Goal: Information Seeking & Learning: Learn about a topic

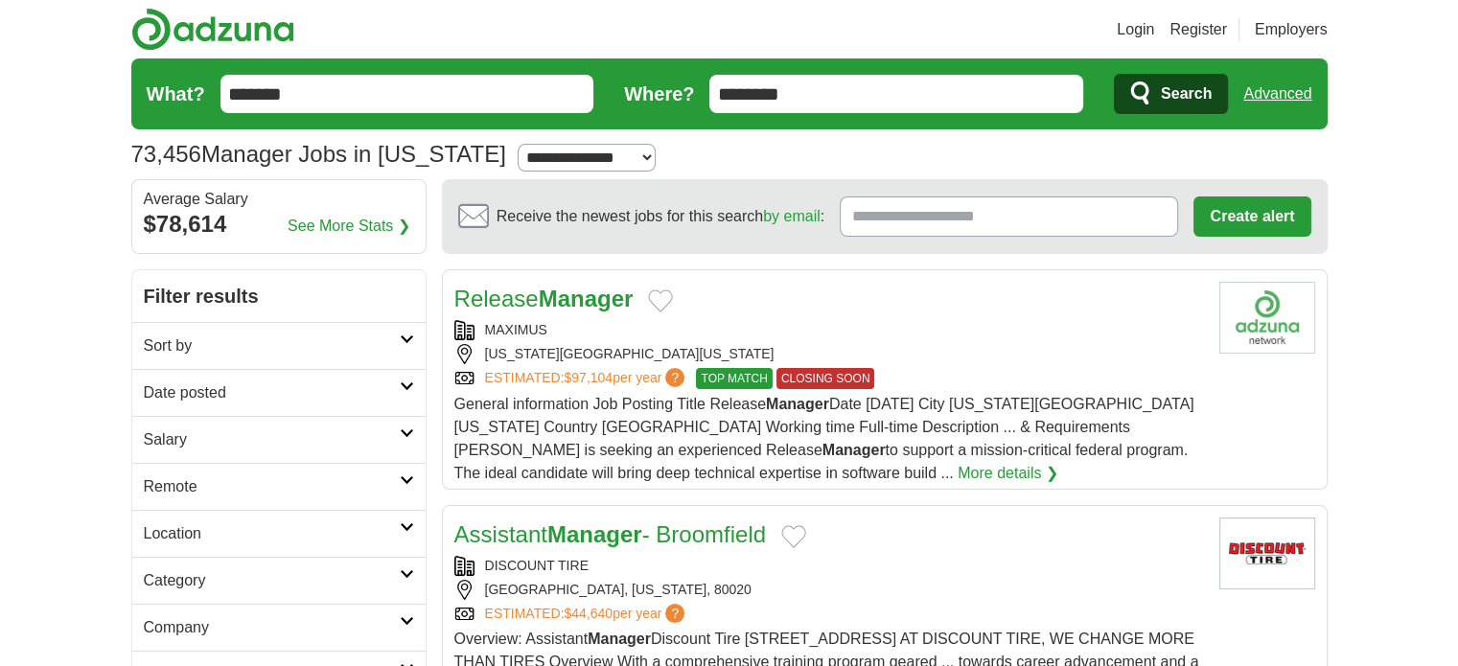
click at [262, 430] on h2 "Salary" at bounding box center [272, 439] width 256 height 23
click at [252, 494] on select "**********" at bounding box center [279, 494] width 270 height 40
select select "******"
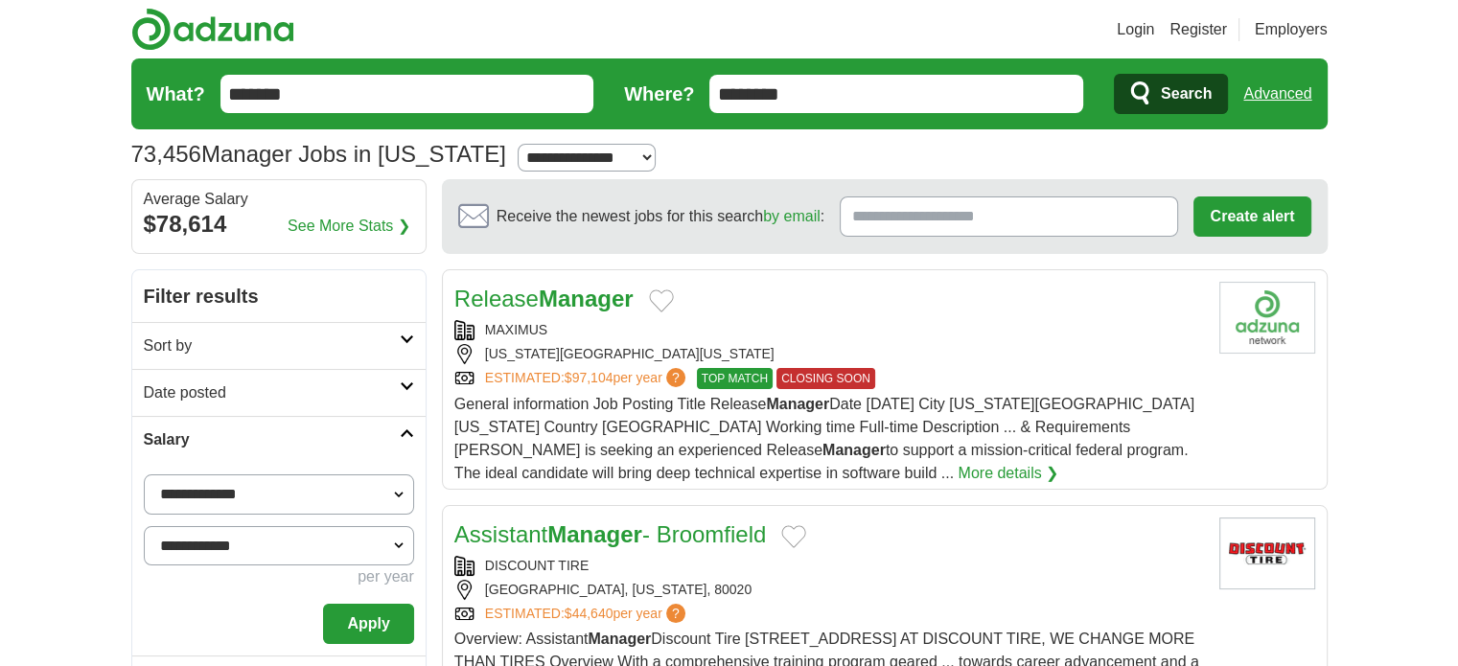
click at [284, 536] on select "**********" at bounding box center [279, 546] width 270 height 40
click at [326, 531] on select "**********" at bounding box center [279, 546] width 270 height 40
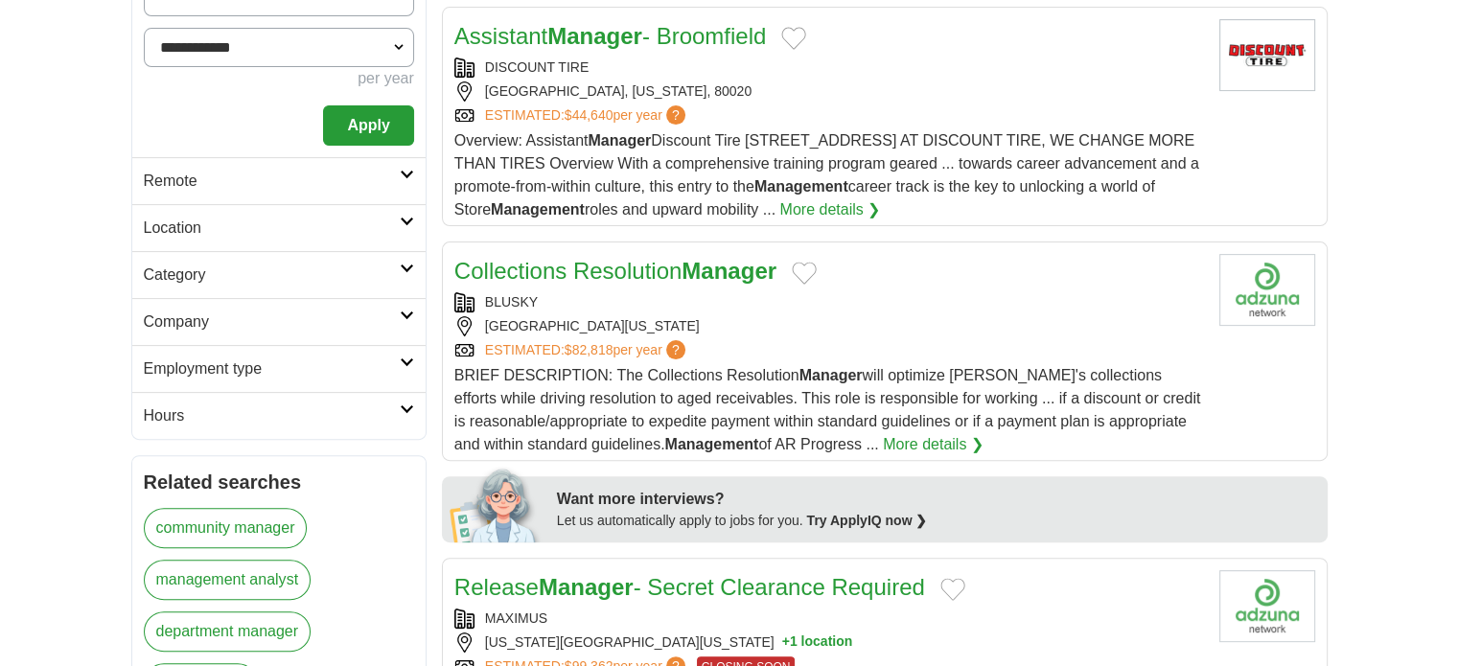
scroll to position [537, 0]
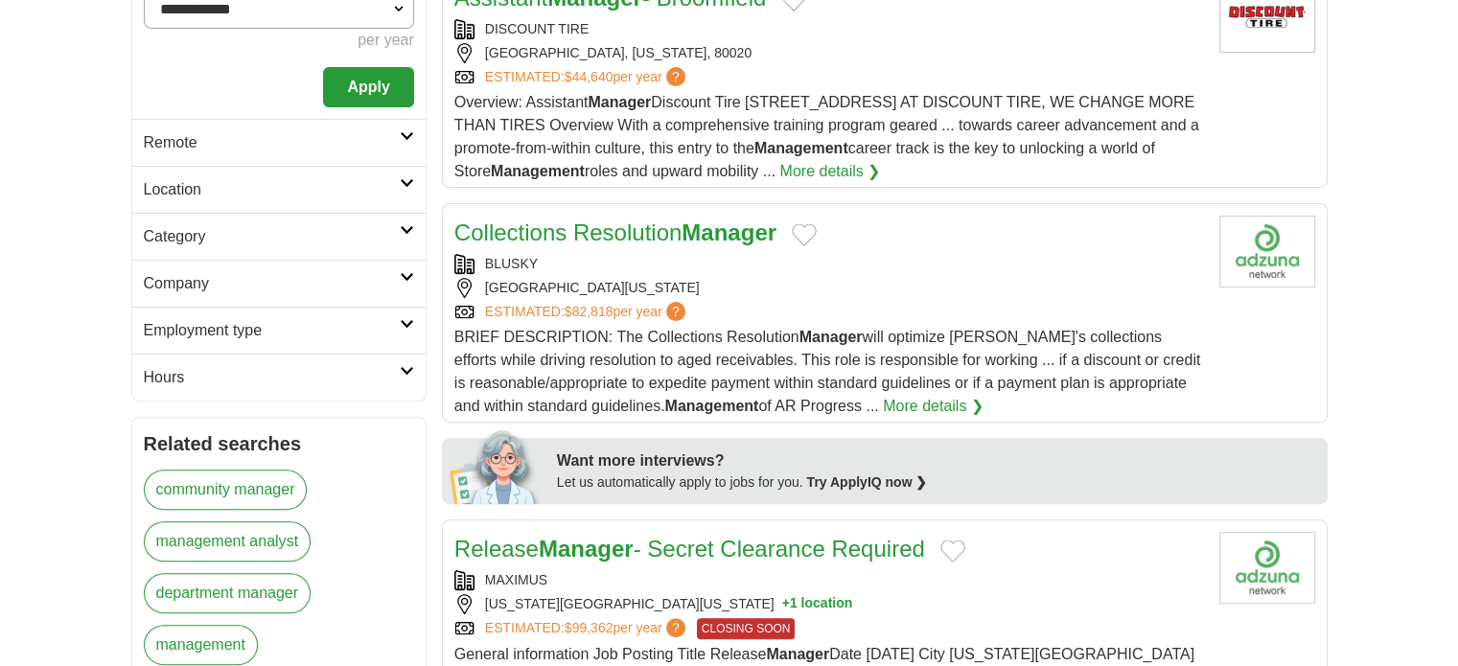
click at [362, 90] on button "Apply" at bounding box center [368, 87] width 90 height 40
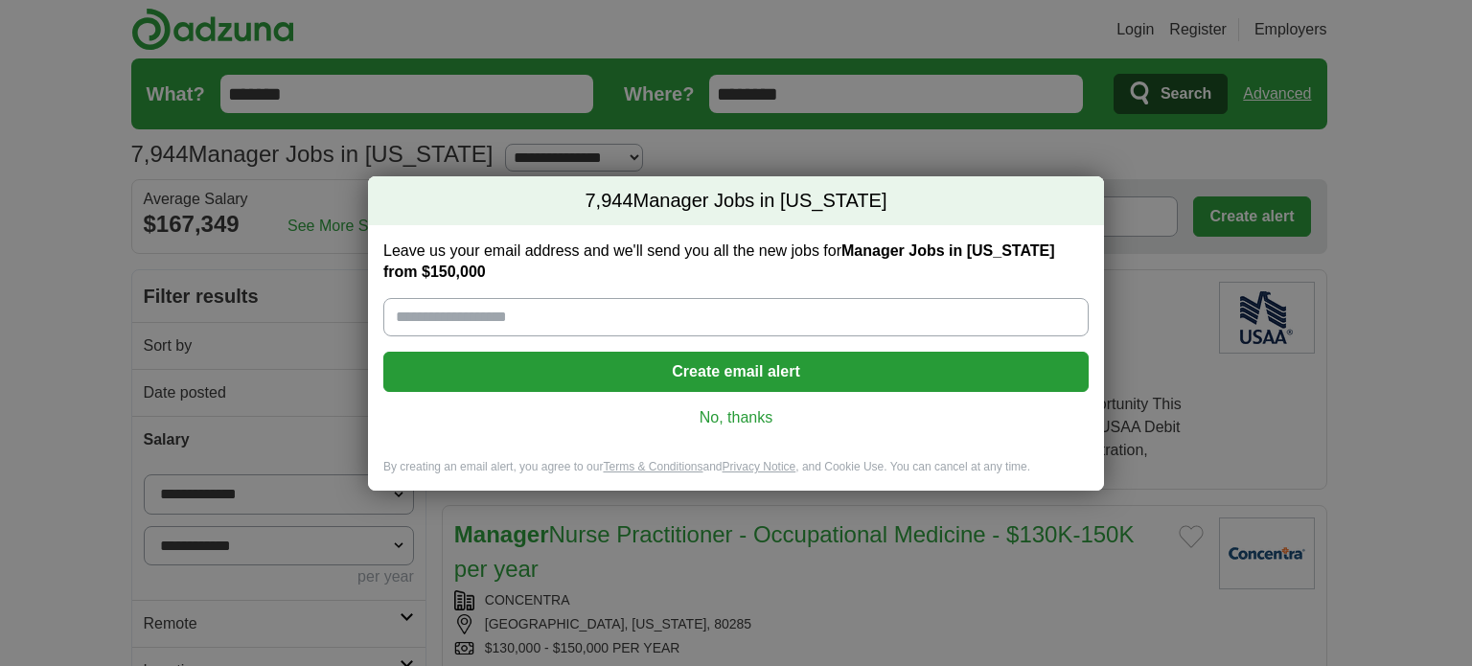
click at [739, 408] on link "No, thanks" at bounding box center [736, 417] width 675 height 21
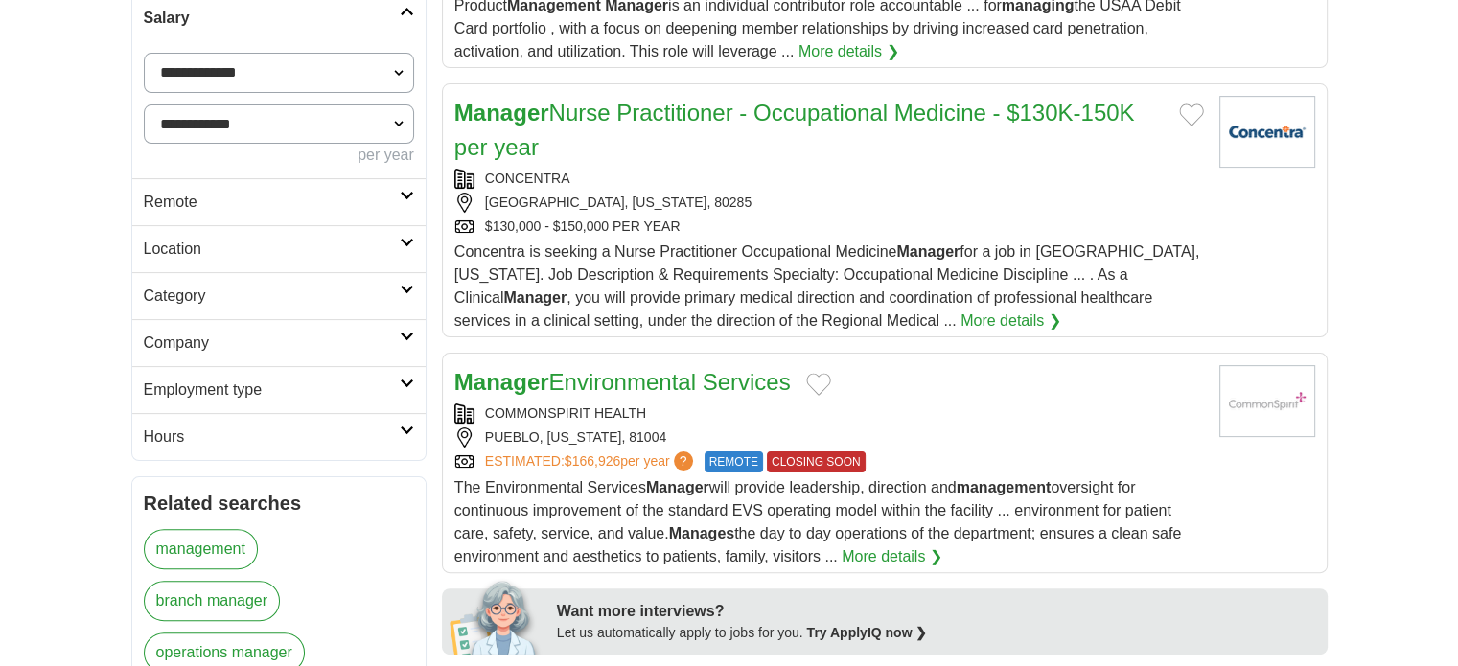
scroll to position [460, 0]
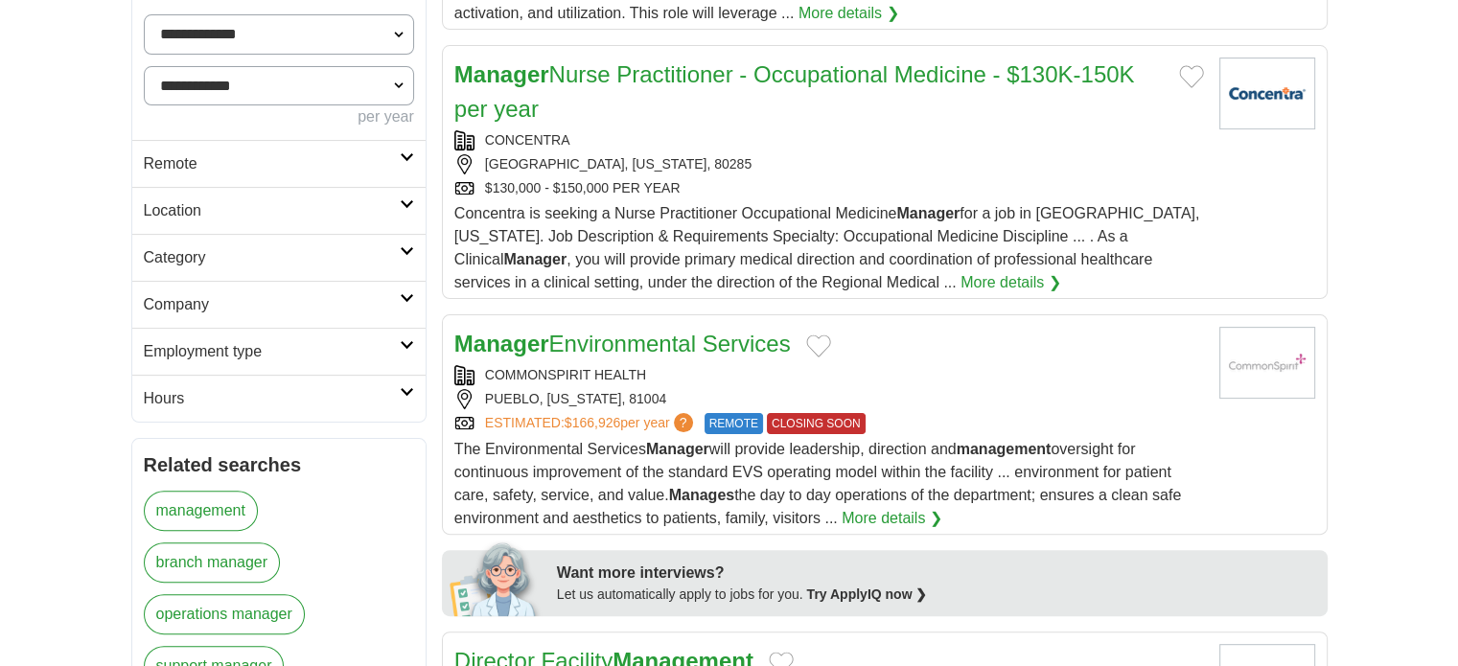
click at [410, 249] on icon at bounding box center [407, 251] width 14 height 10
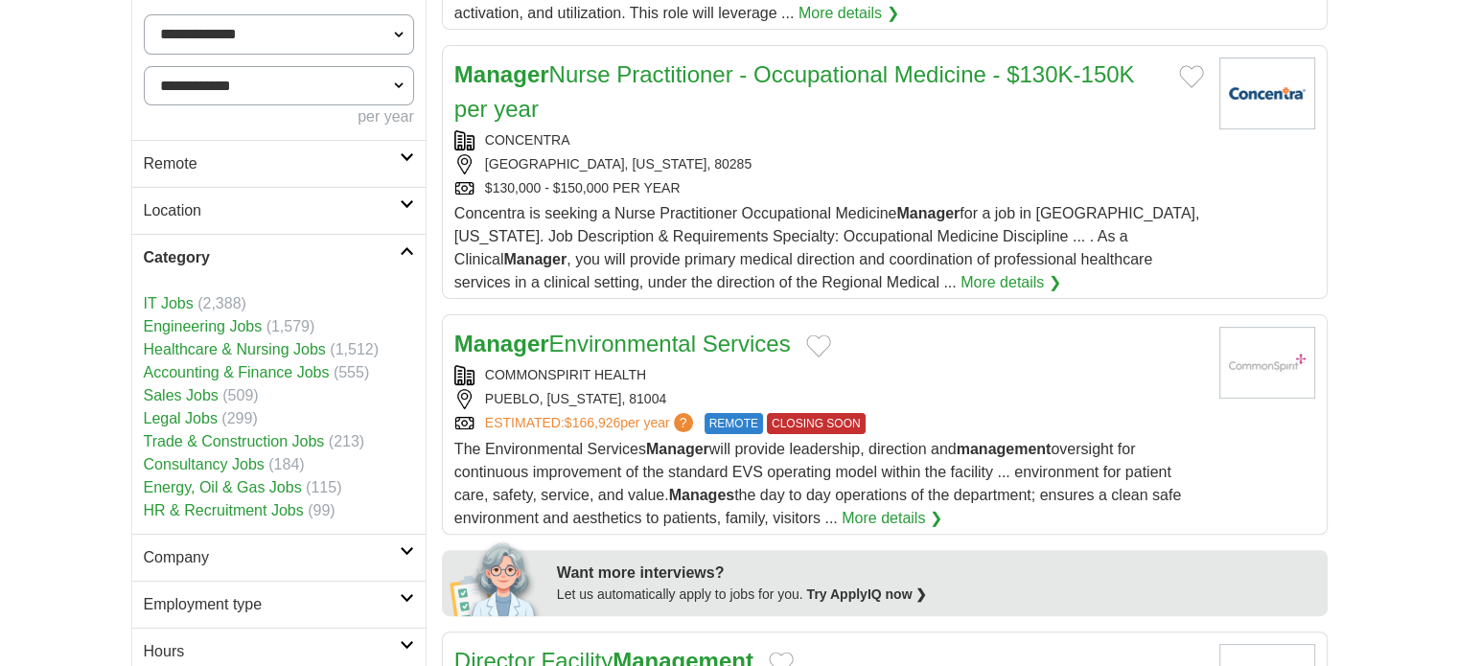
click at [183, 324] on link "Engineering Jobs" at bounding box center [203, 326] width 119 height 16
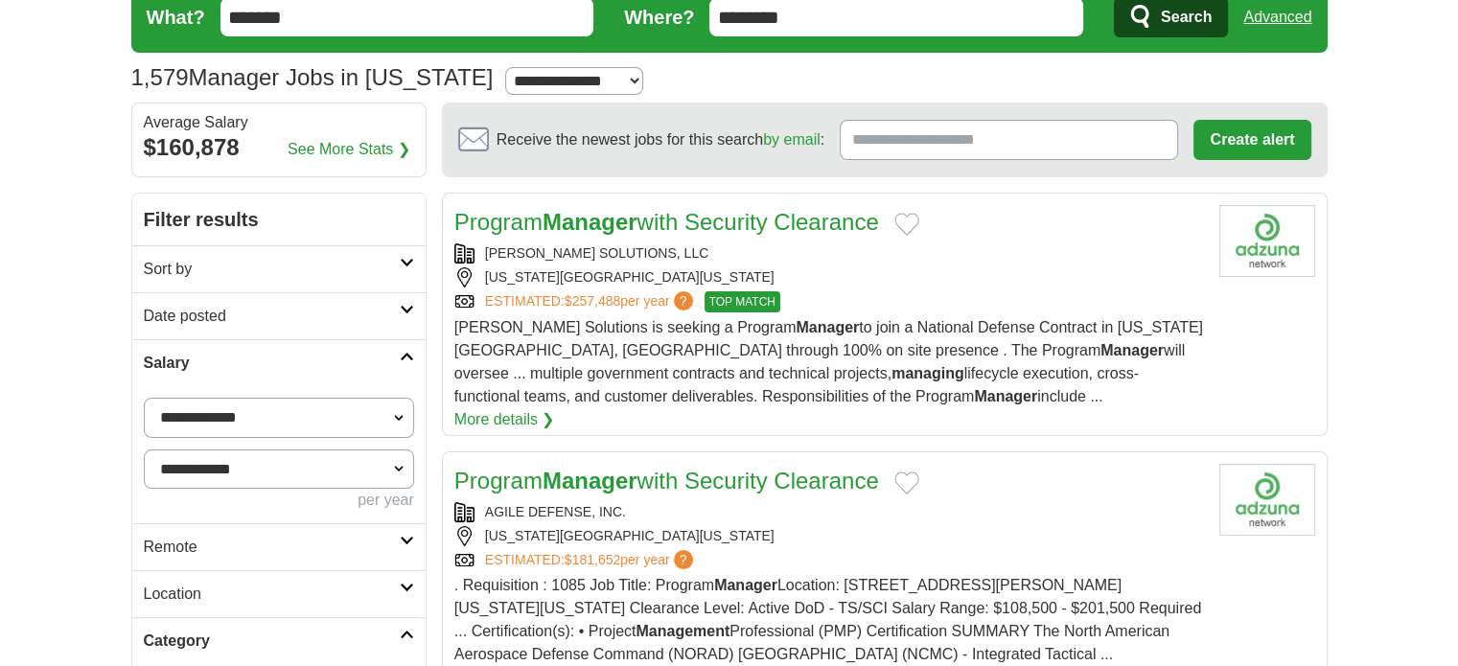
scroll to position [115, 0]
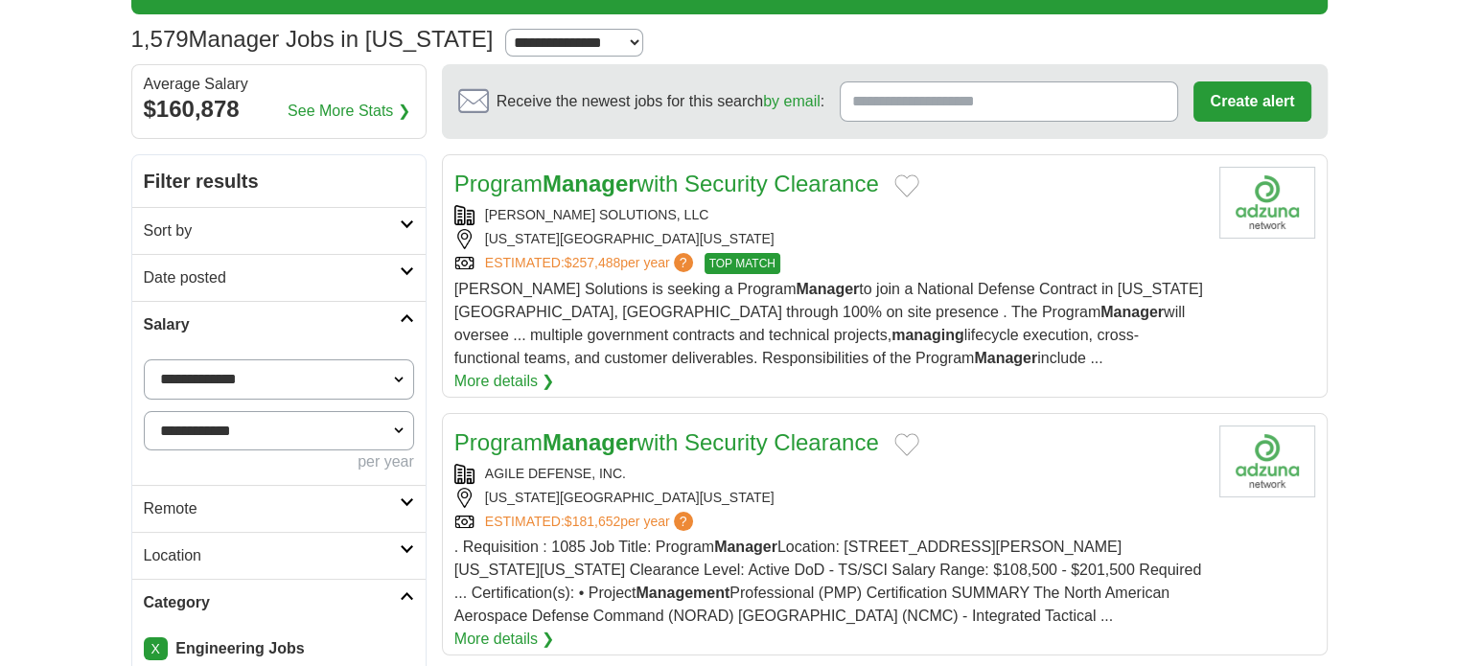
click at [919, 183] on button "Add to favorite jobs" at bounding box center [906, 185] width 25 height 23
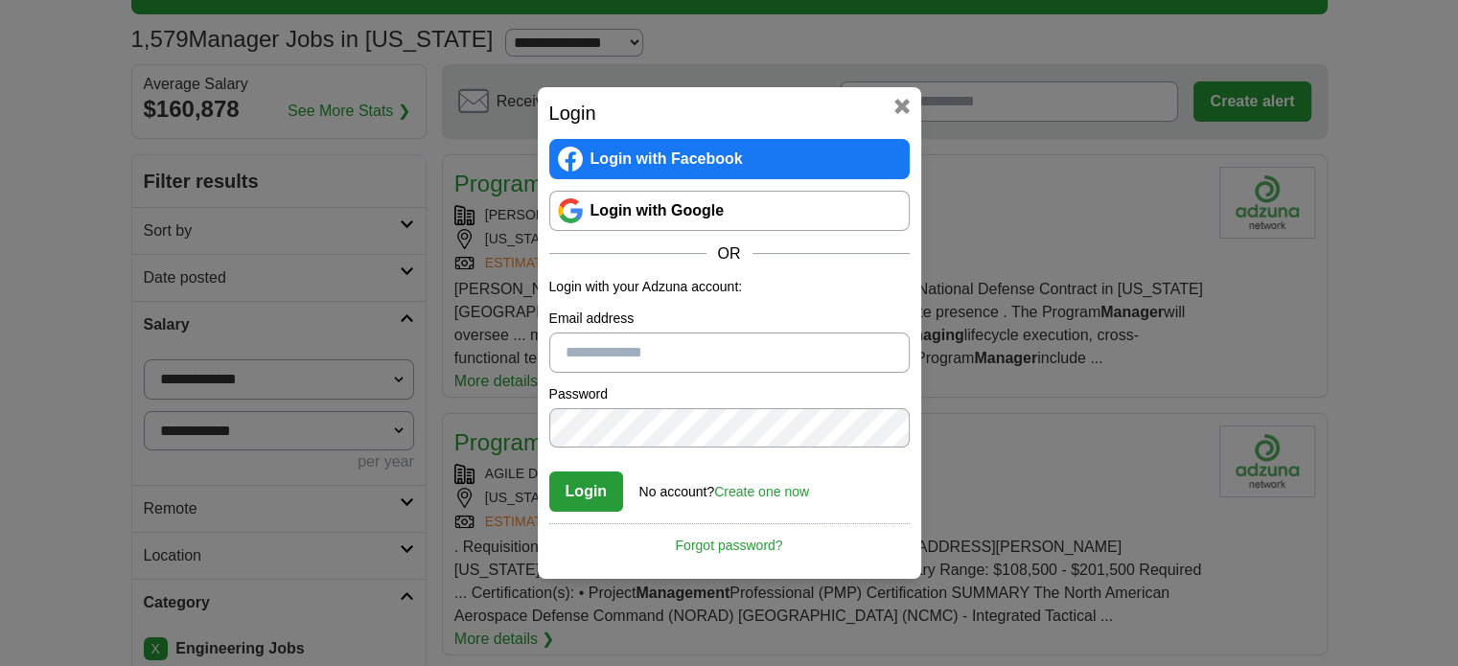
click at [897, 110] on button at bounding box center [901, 106] width 15 height 15
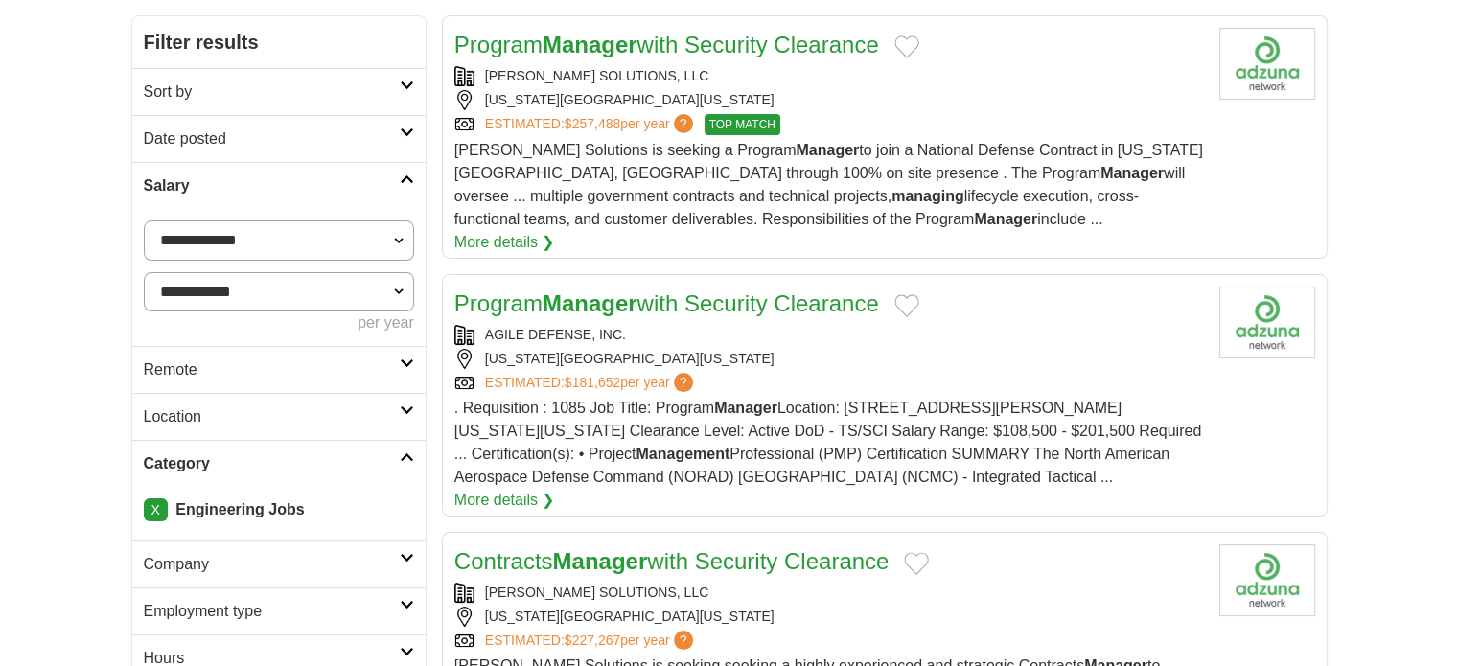
scroll to position [268, 0]
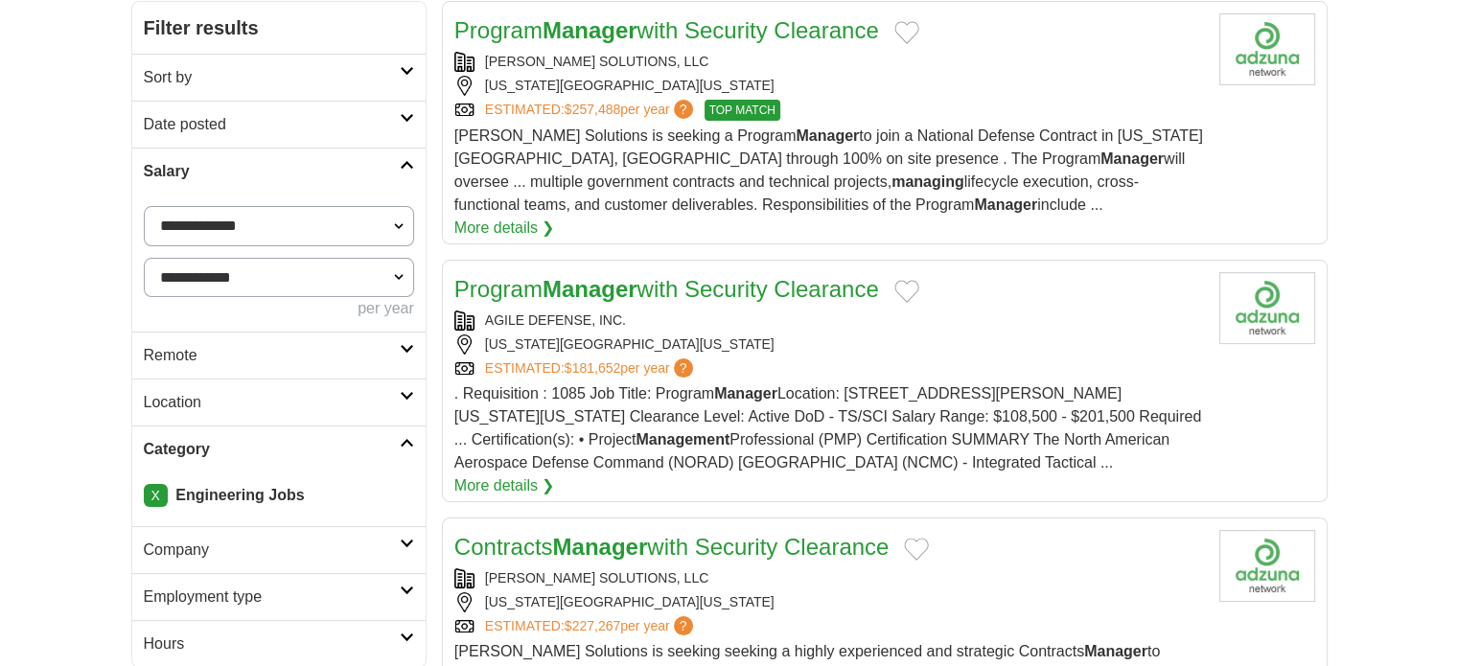
drag, startPoint x: 646, startPoint y: 269, endPoint x: 1403, endPoint y: 363, distance: 762.9
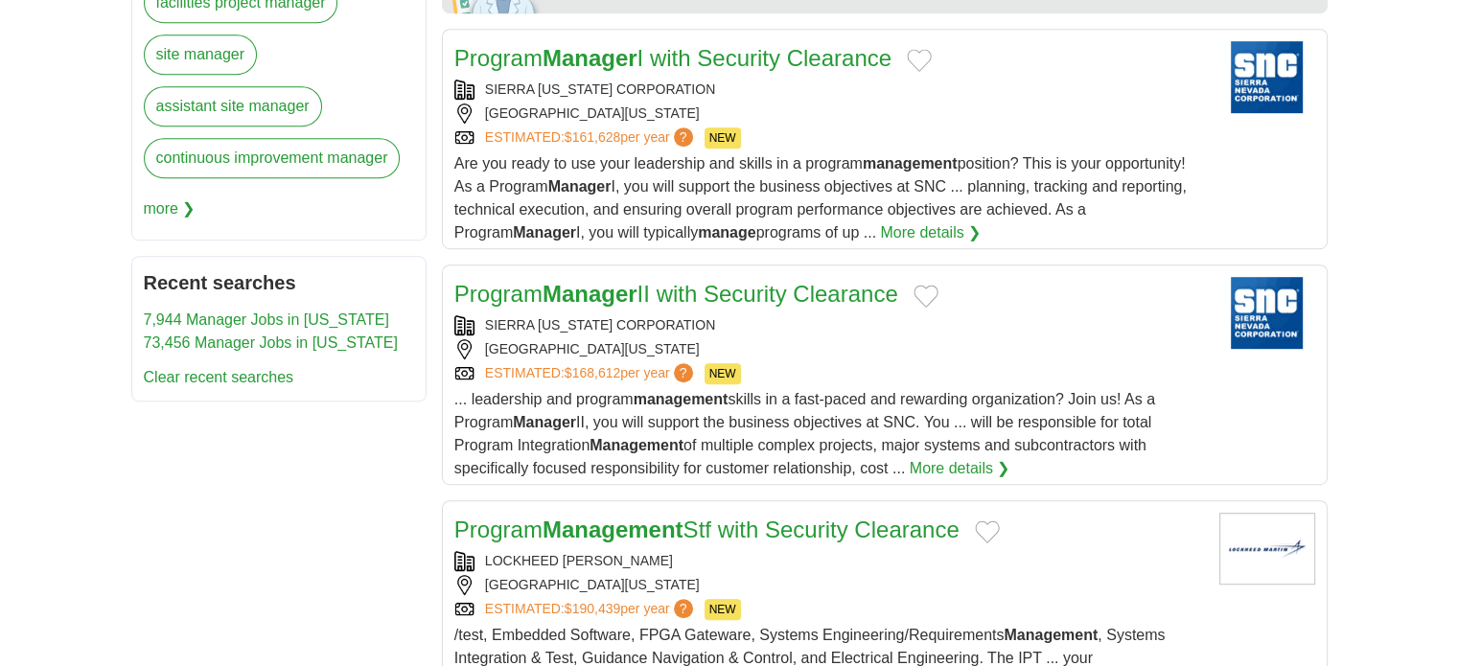
scroll to position [1112, 0]
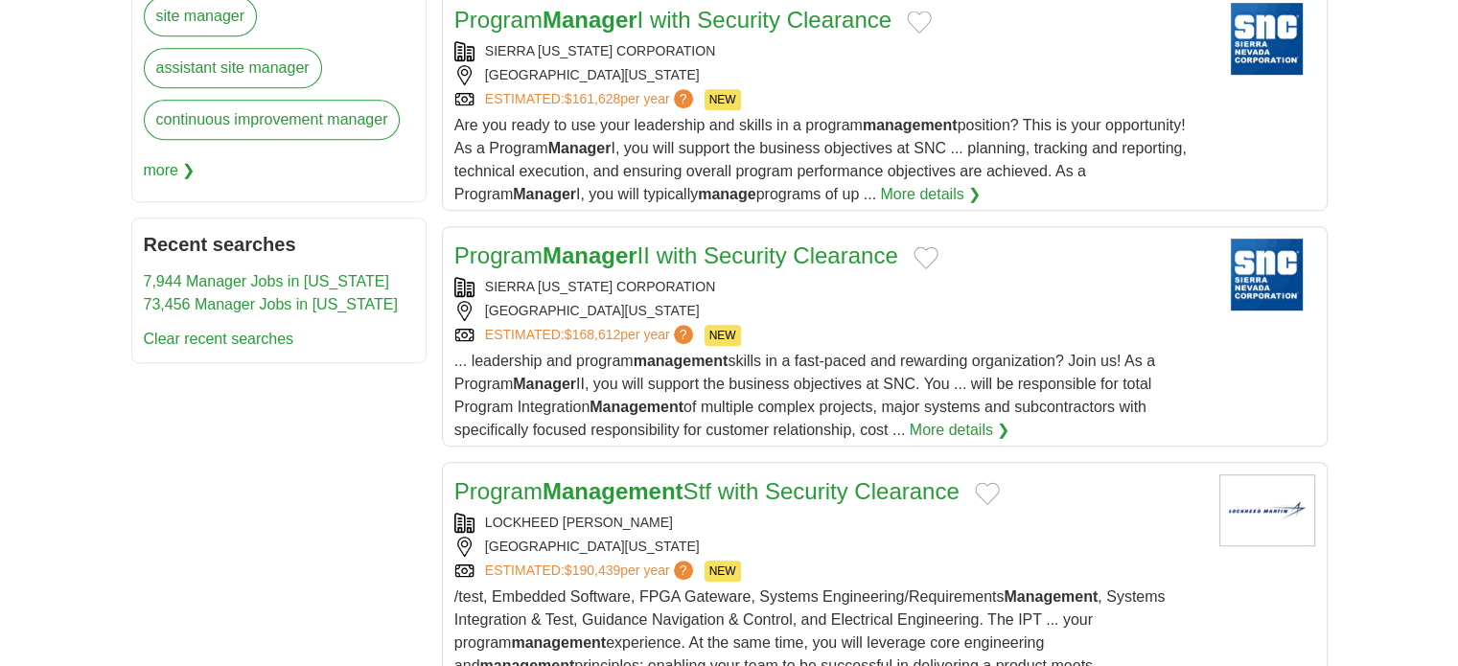
click at [1345, 315] on body "Login Register Employers 1,579 Manager Jobs in Colorado from $150,000 Salary Se…" at bounding box center [729, 601] width 1458 height 3427
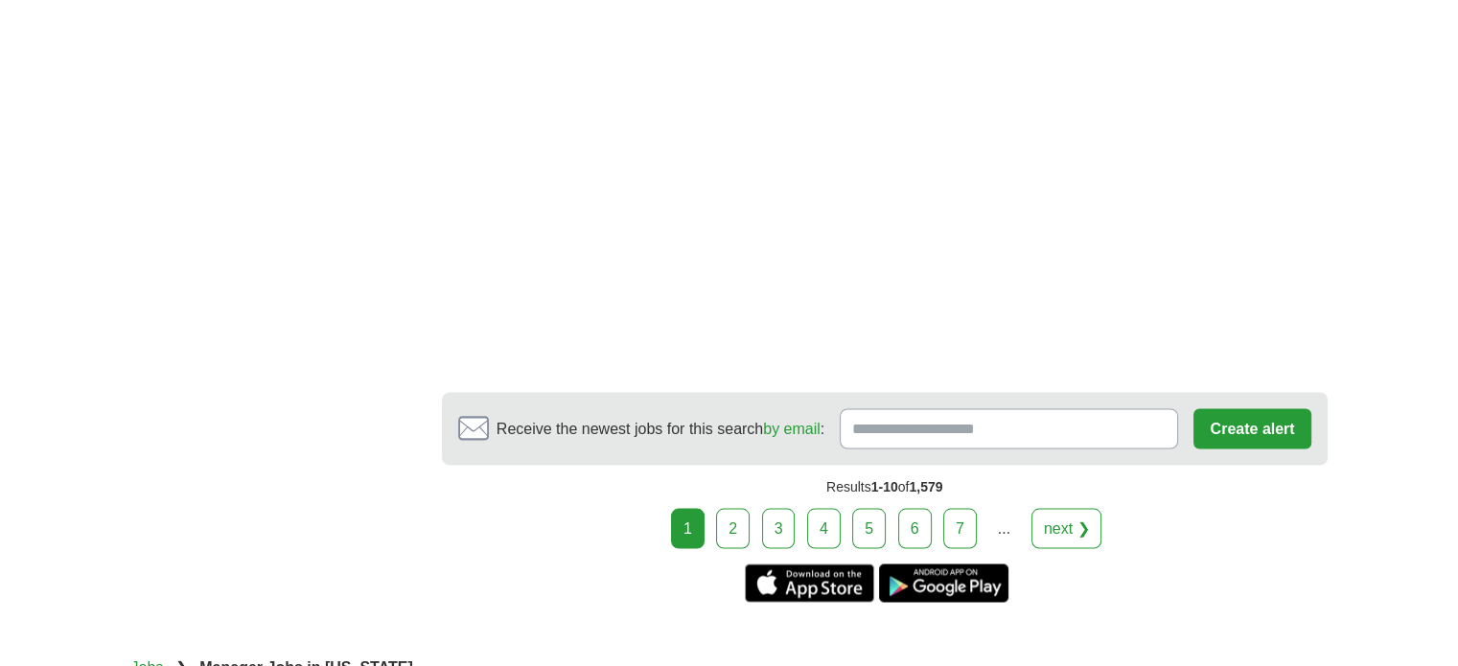
scroll to position [3412, 0]
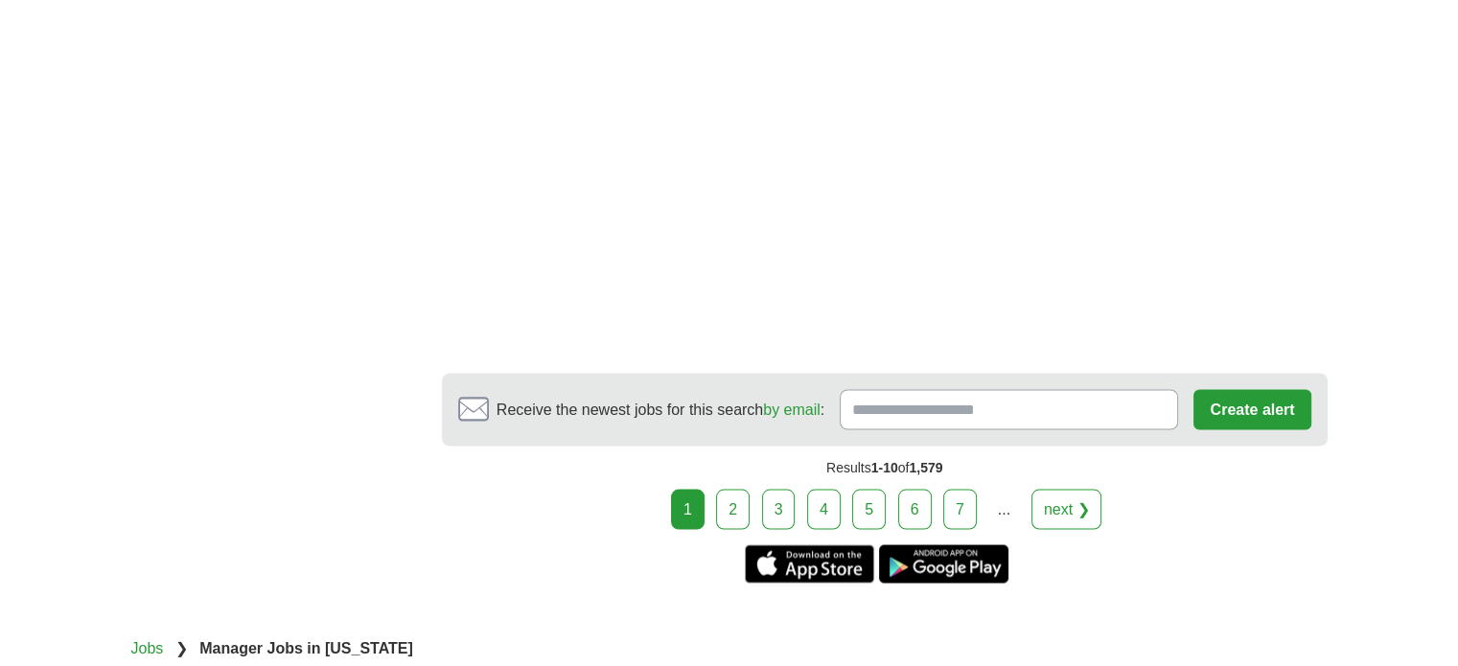
click at [740, 489] on link "2" at bounding box center [733, 509] width 34 height 40
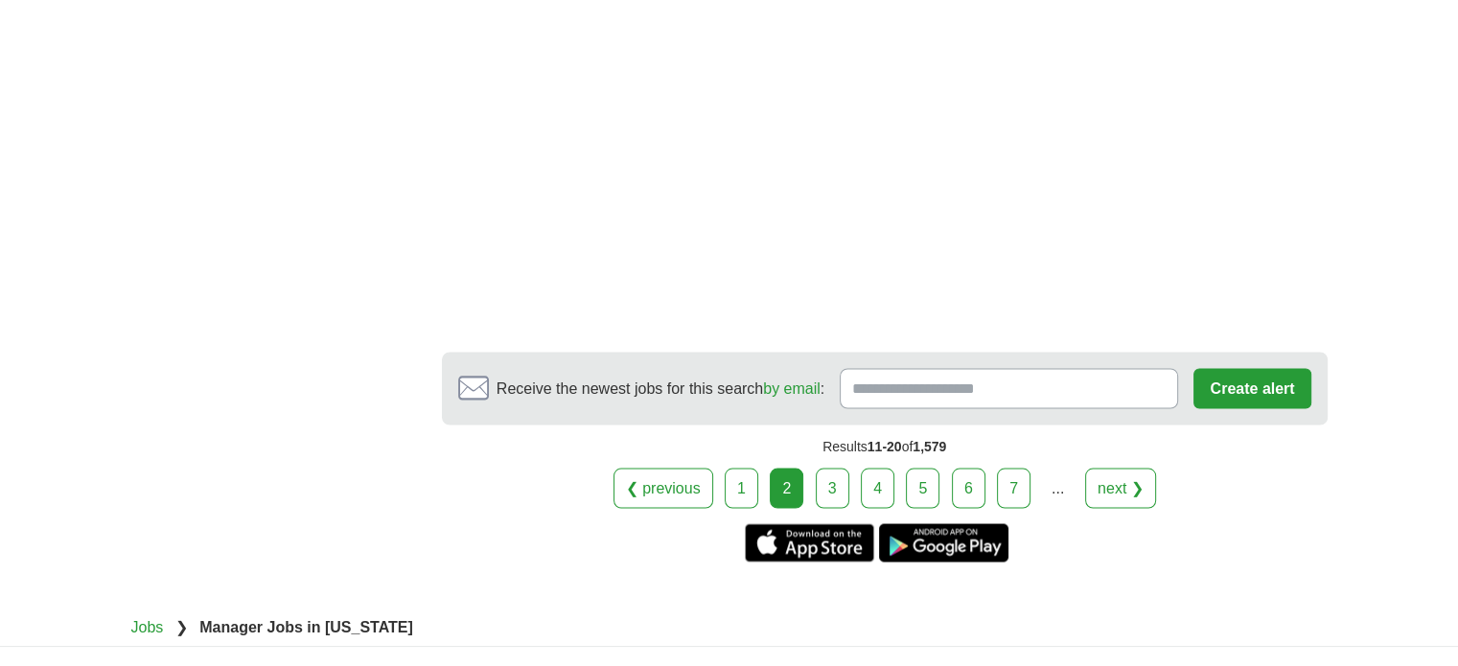
scroll to position [3527, 0]
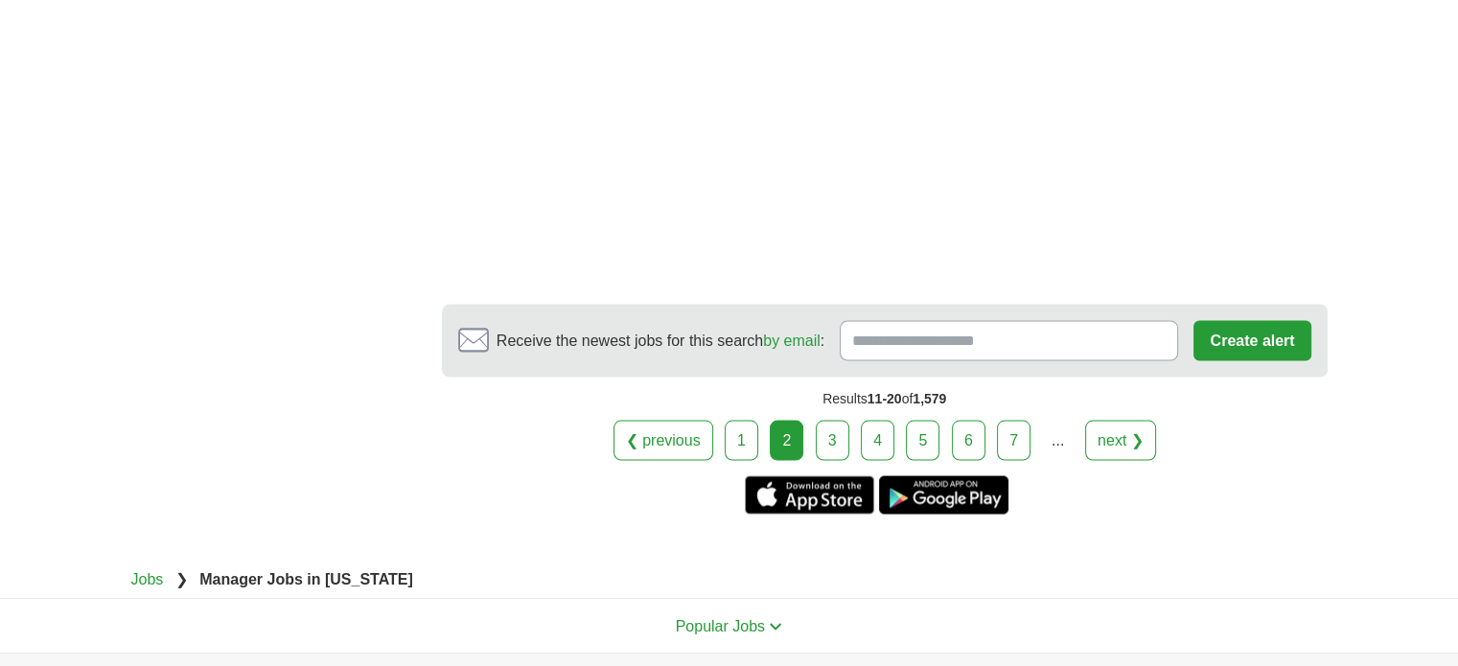
click at [846, 420] on link "3" at bounding box center [833, 440] width 34 height 40
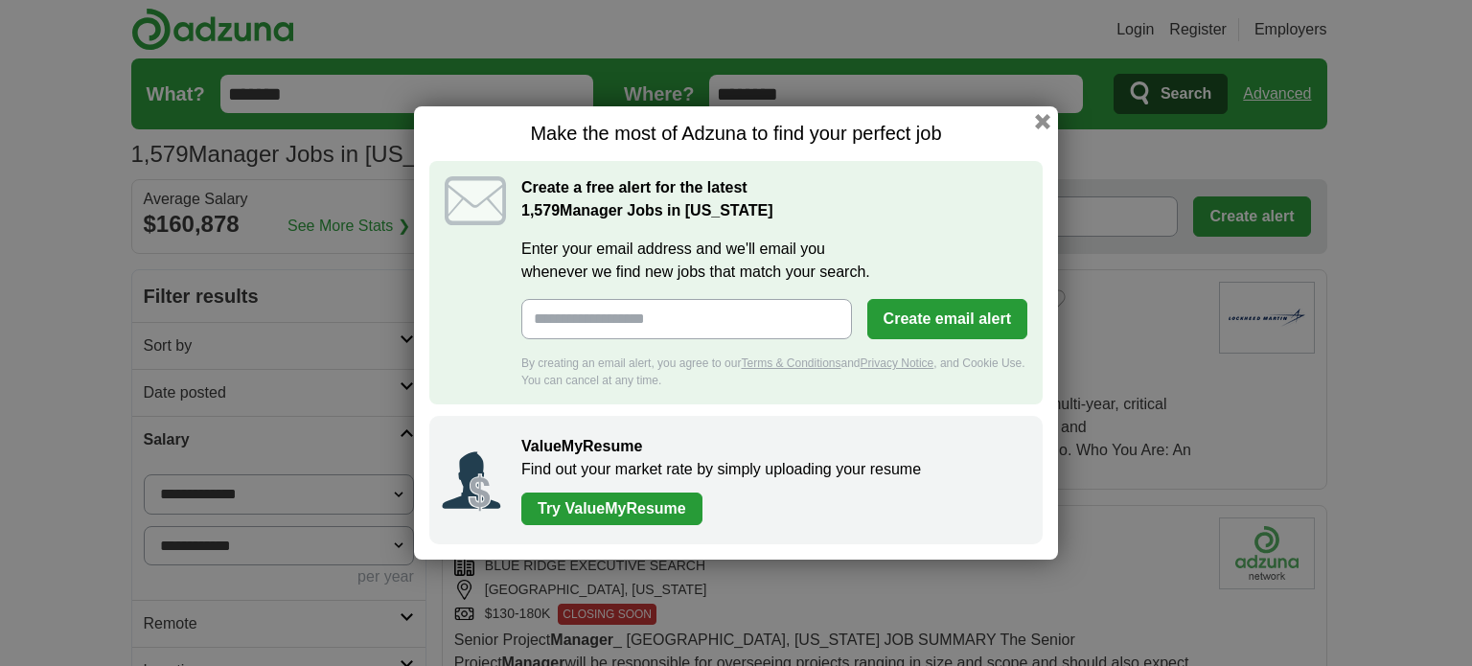
click at [1050, 122] on div "Make the most of Adzuna to find your perfect job Create a free alert for the la…" at bounding box center [736, 332] width 644 height 453
click at [1038, 123] on button "button" at bounding box center [1042, 121] width 21 height 21
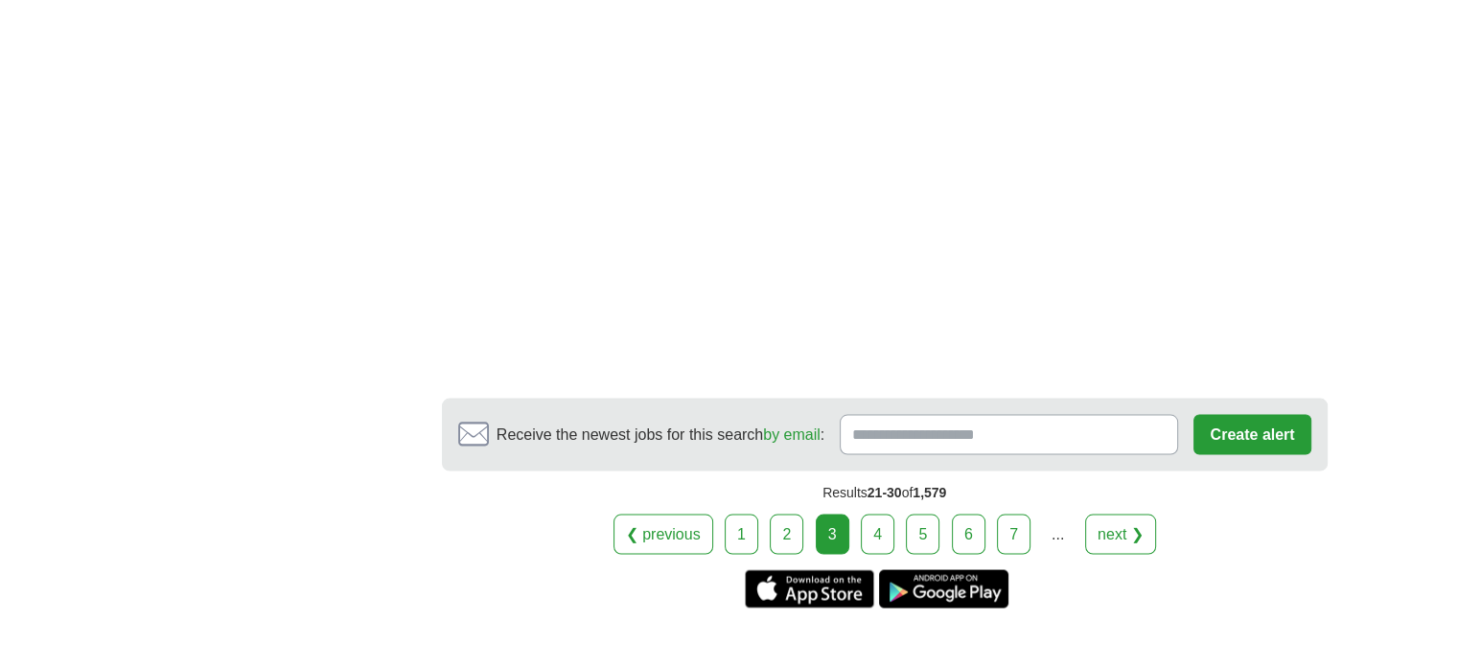
scroll to position [3565, 0]
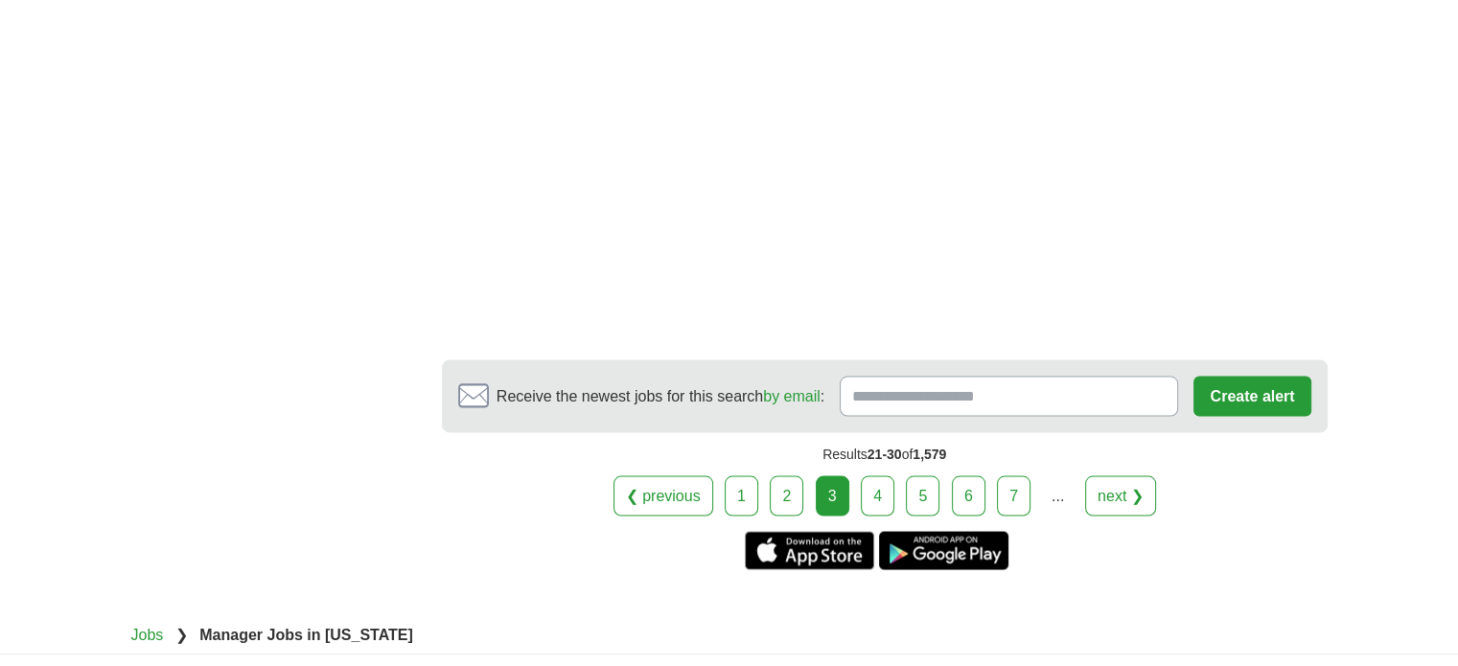
click at [874, 475] on link "4" at bounding box center [878, 495] width 34 height 40
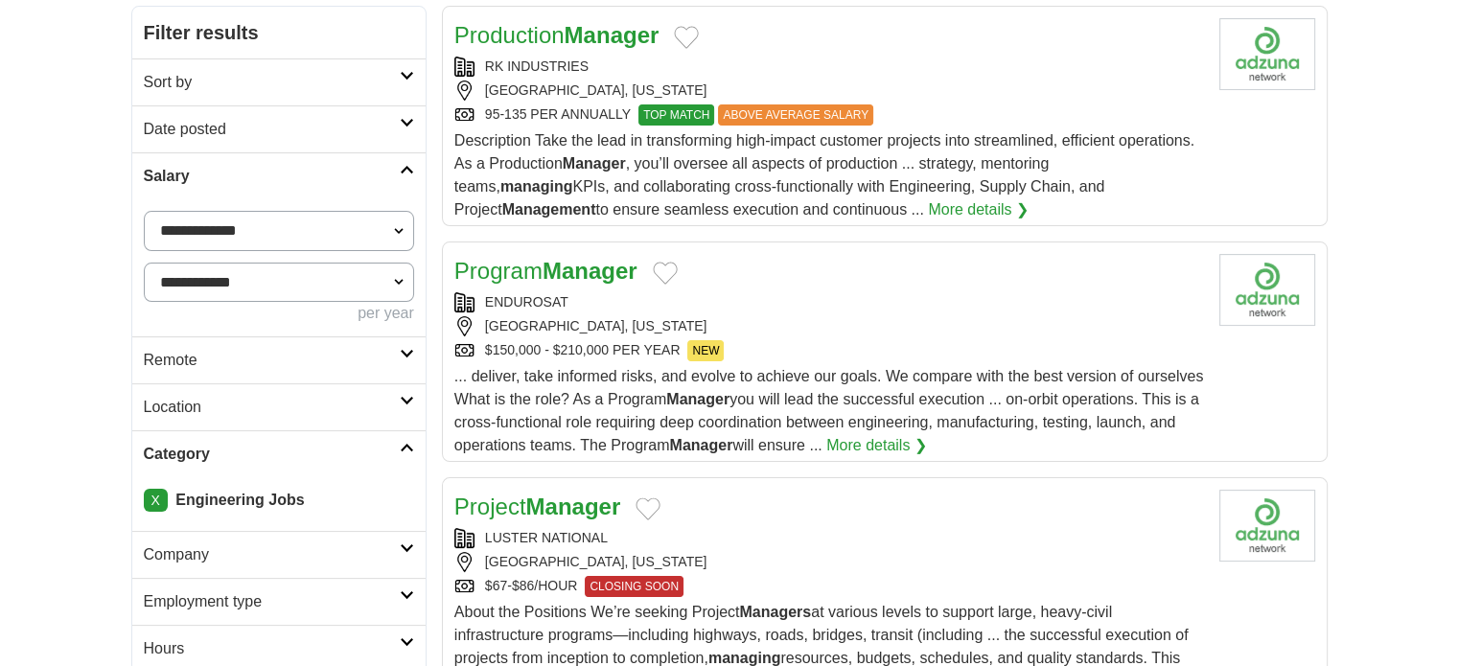
scroll to position [307, 0]
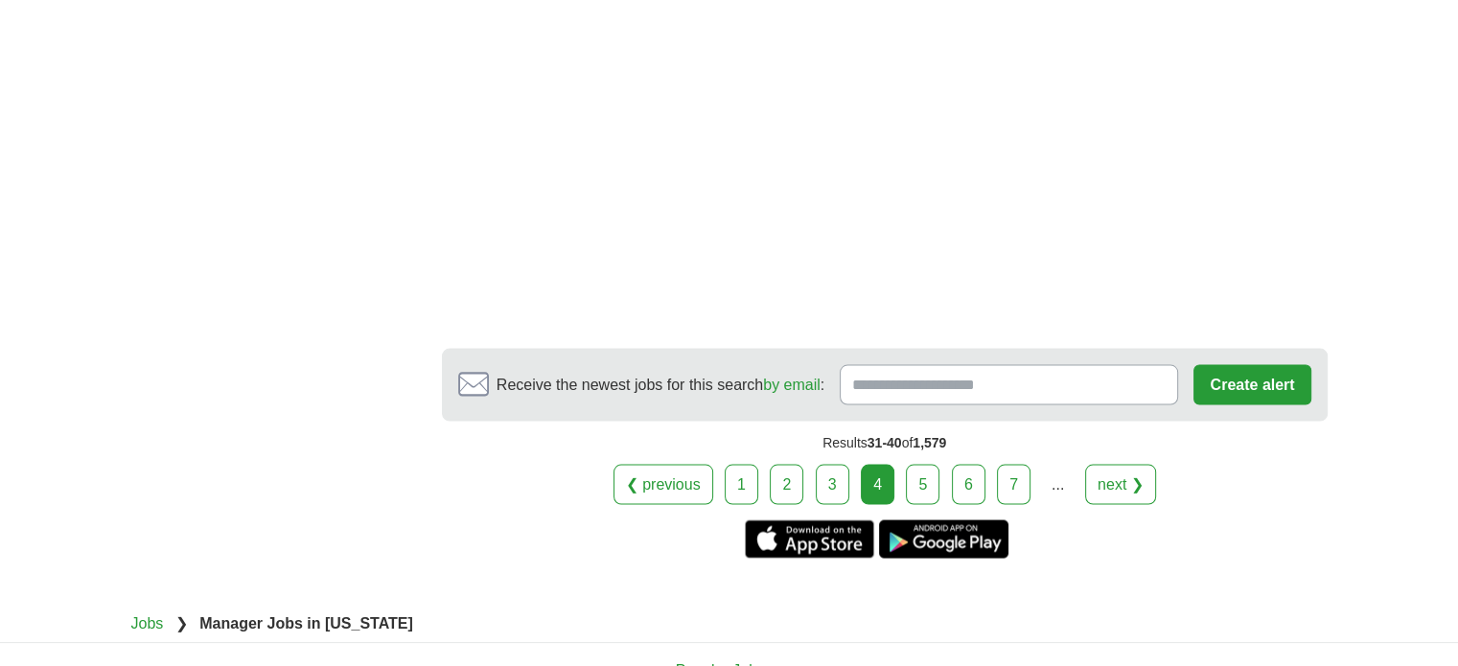
scroll to position [3565, 0]
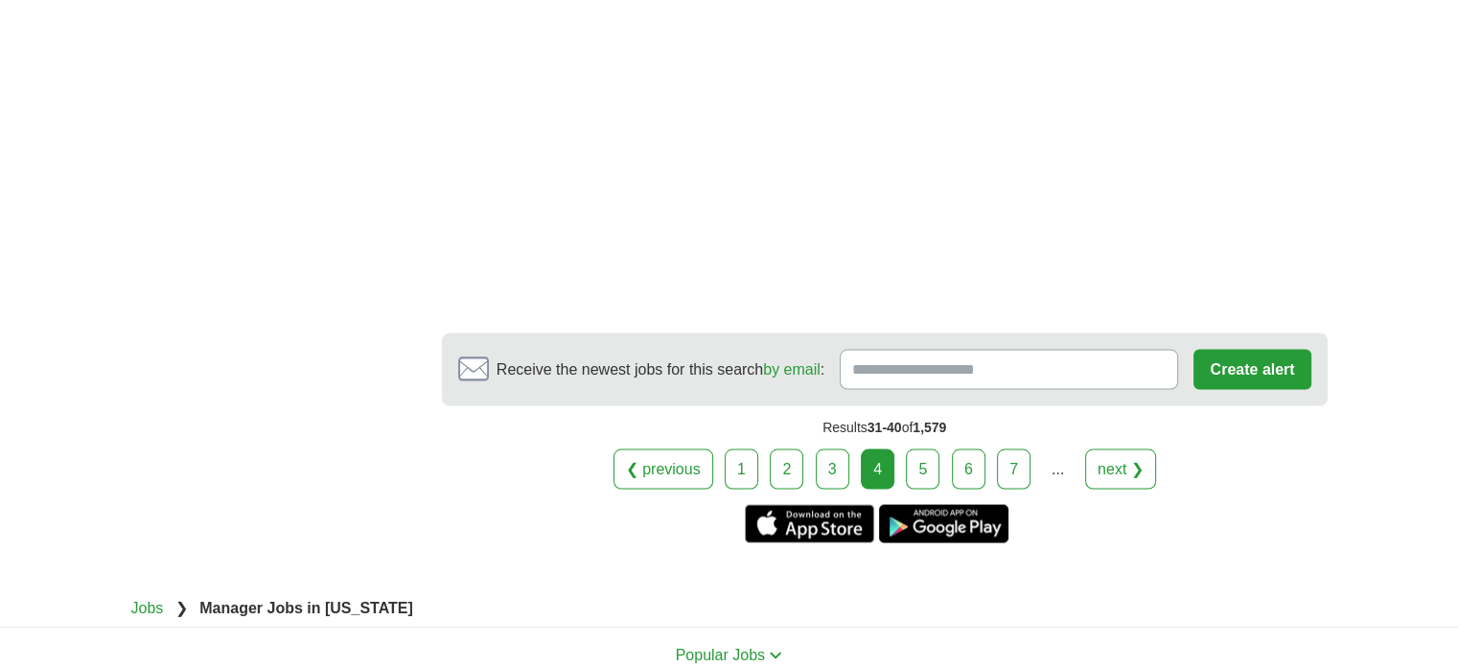
click at [920, 448] on link "5" at bounding box center [923, 468] width 34 height 40
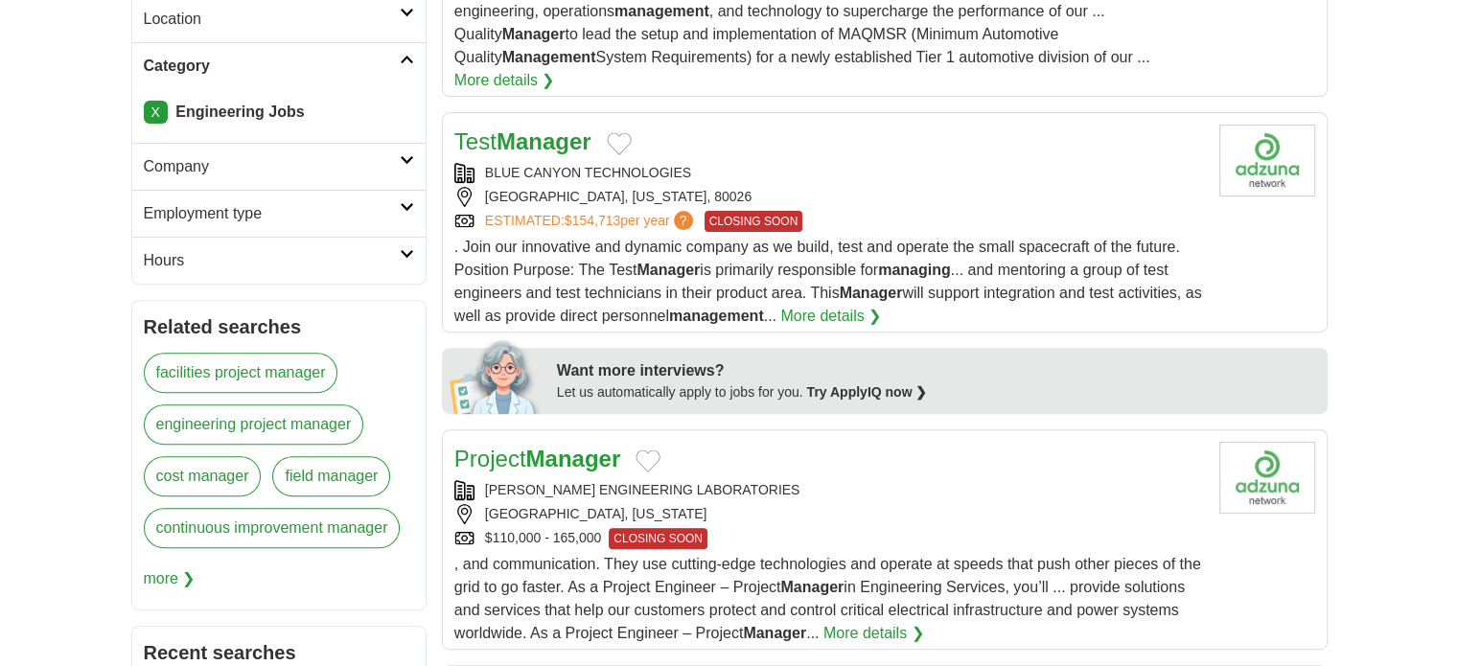
scroll to position [613, 0]
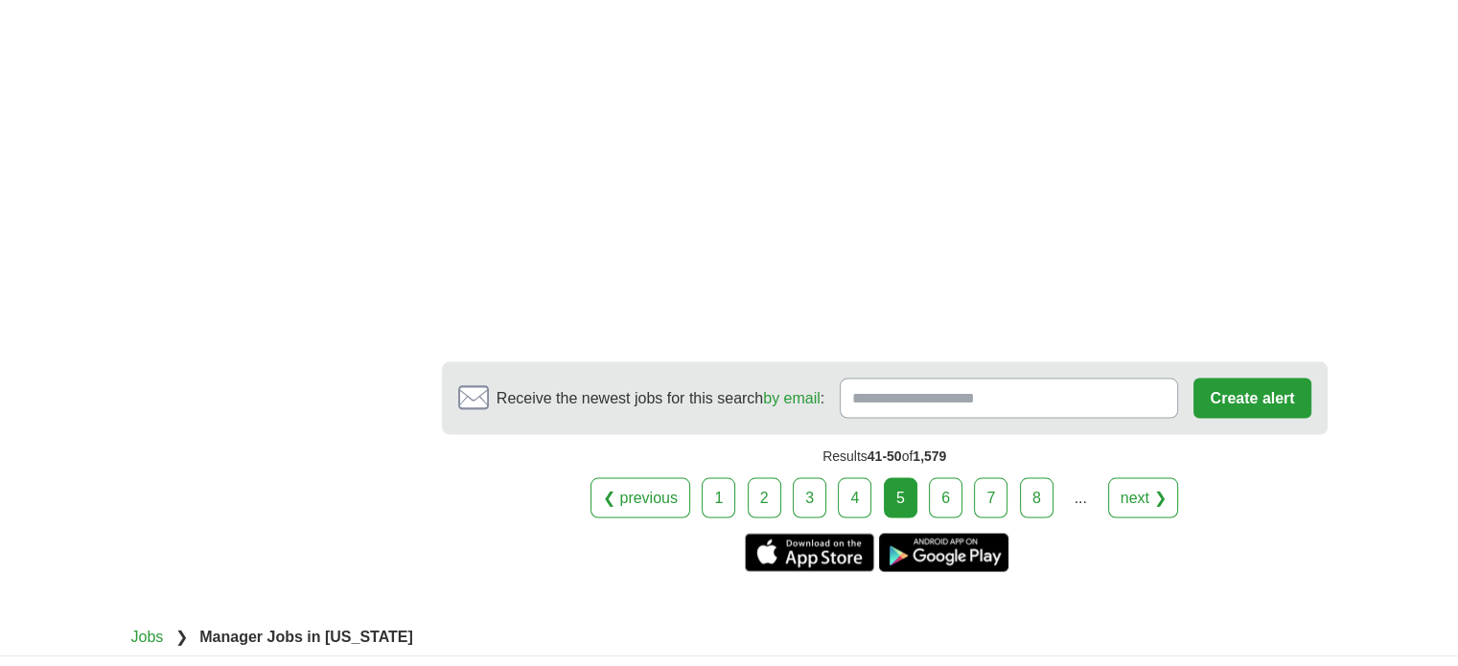
scroll to position [3641, 0]
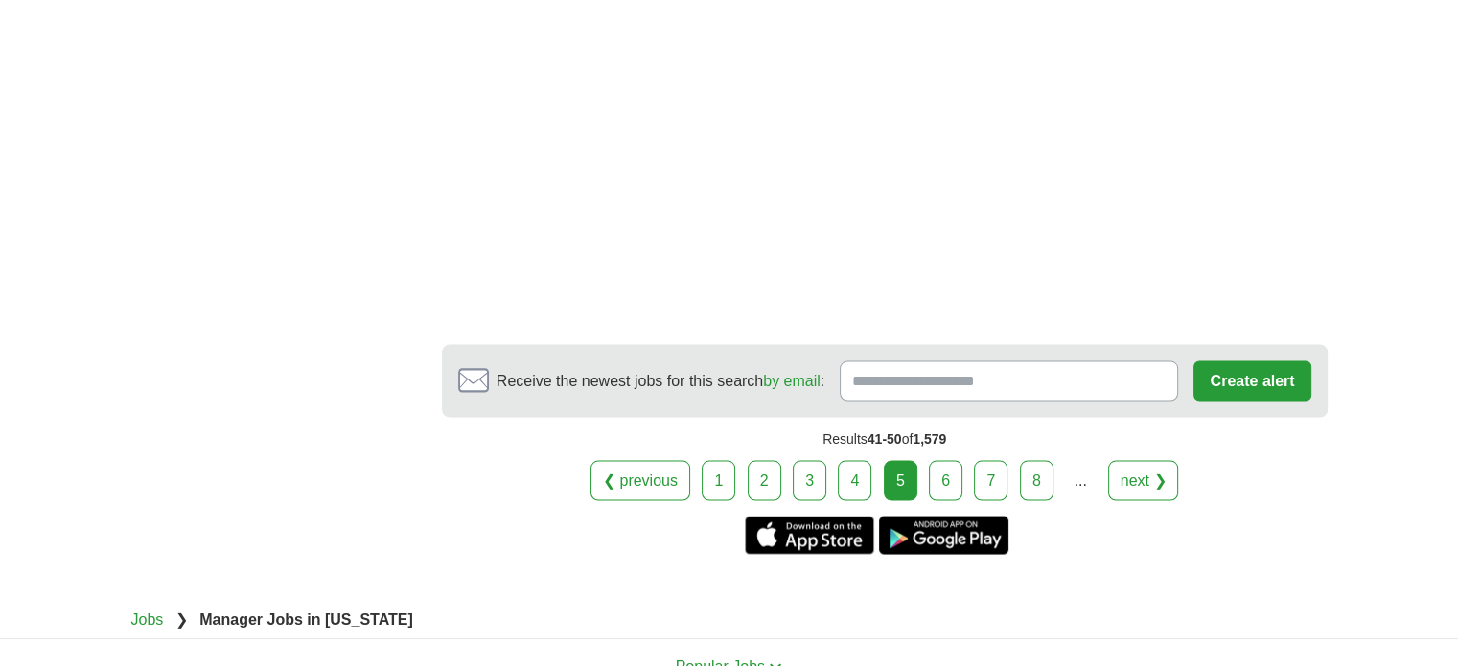
click at [949, 460] on link "6" at bounding box center [946, 480] width 34 height 40
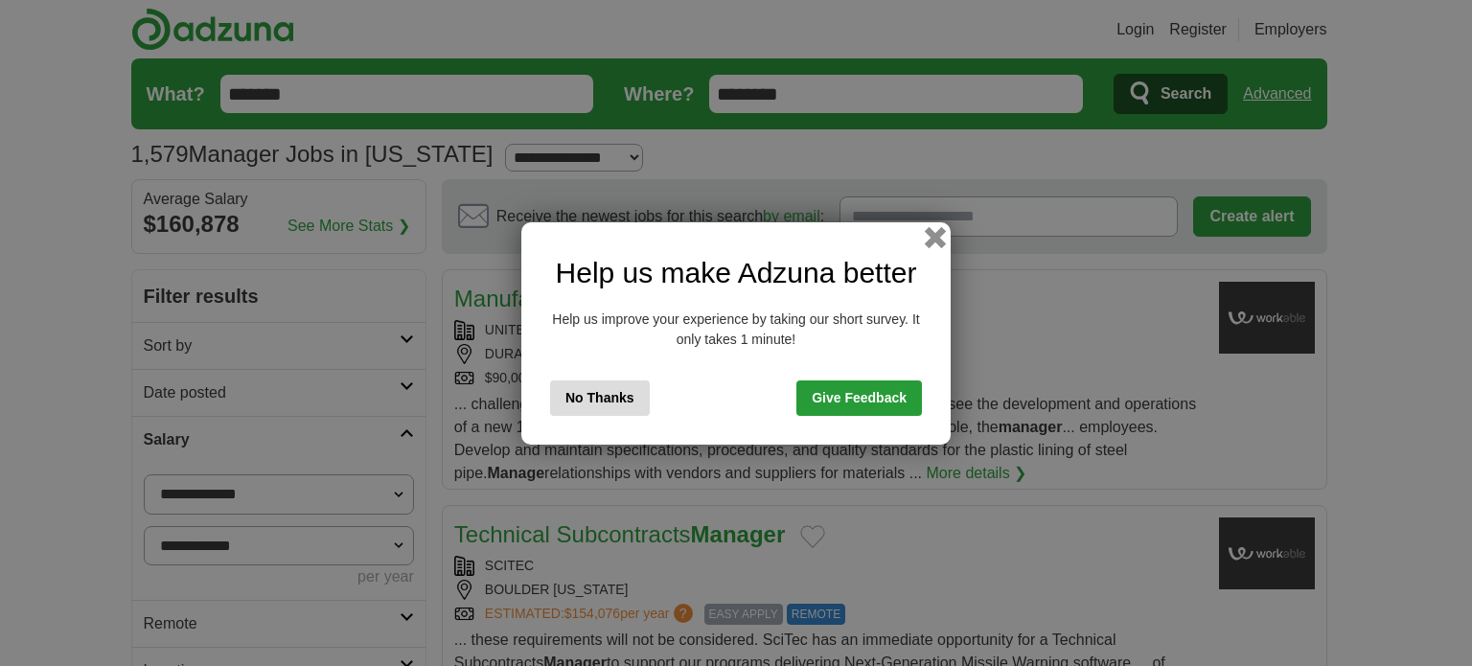
click at [931, 239] on button "button" at bounding box center [935, 236] width 21 height 21
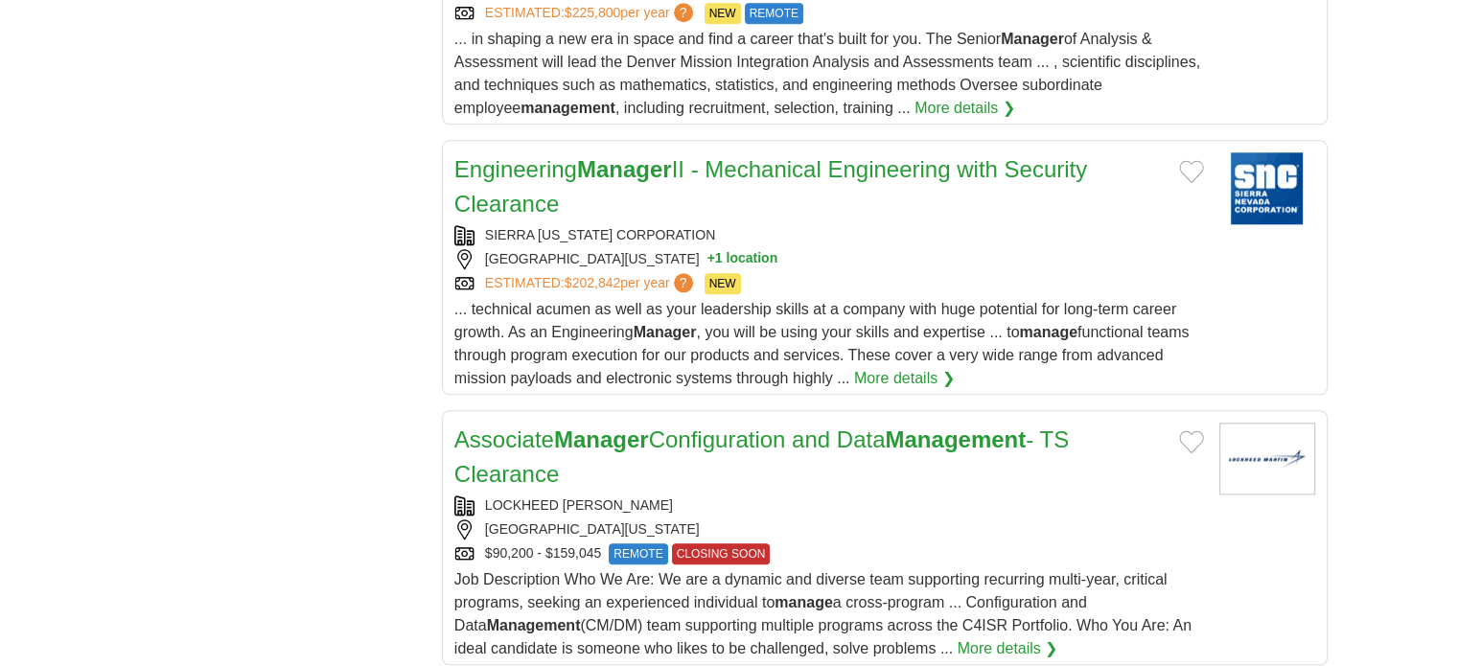
scroll to position [1993, 0]
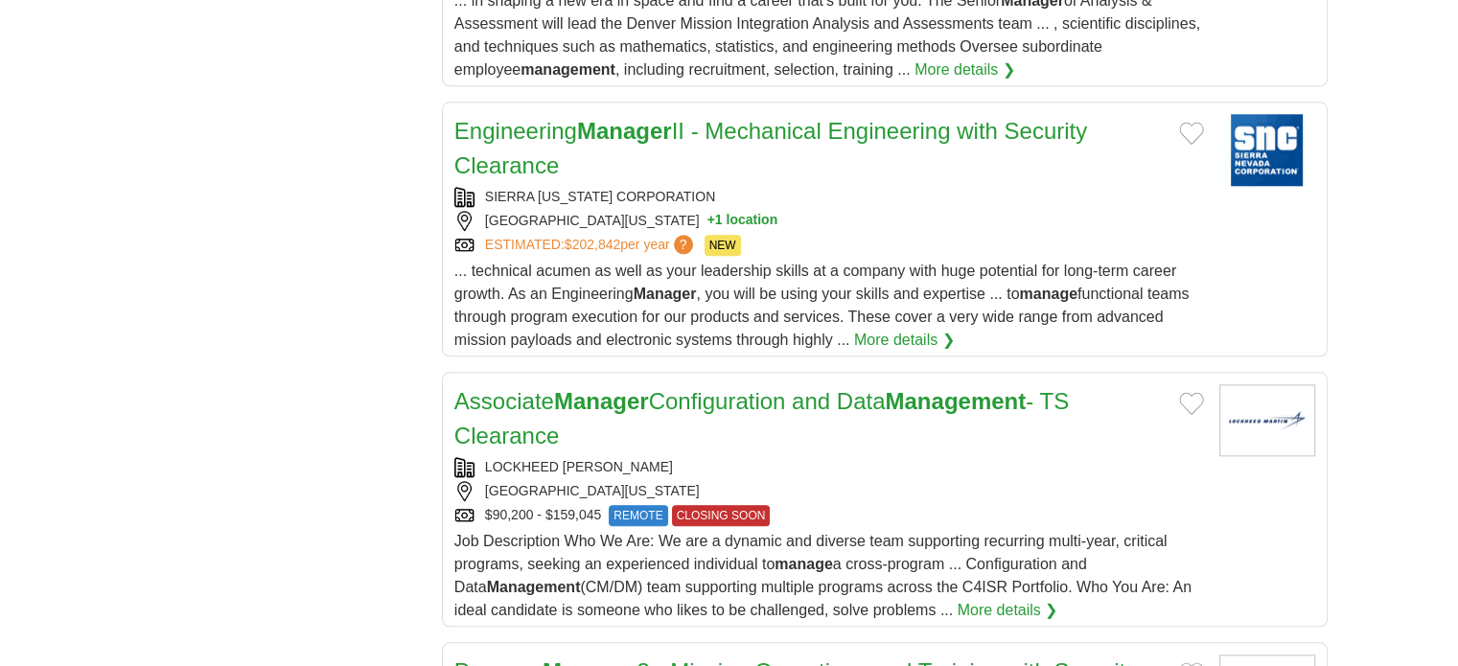
click at [1353, 295] on body "Login Register Employers 1,579 Manager Jobs in Colorado from $150,000 Salary Se…" at bounding box center [729, 259] width 1458 height 4504
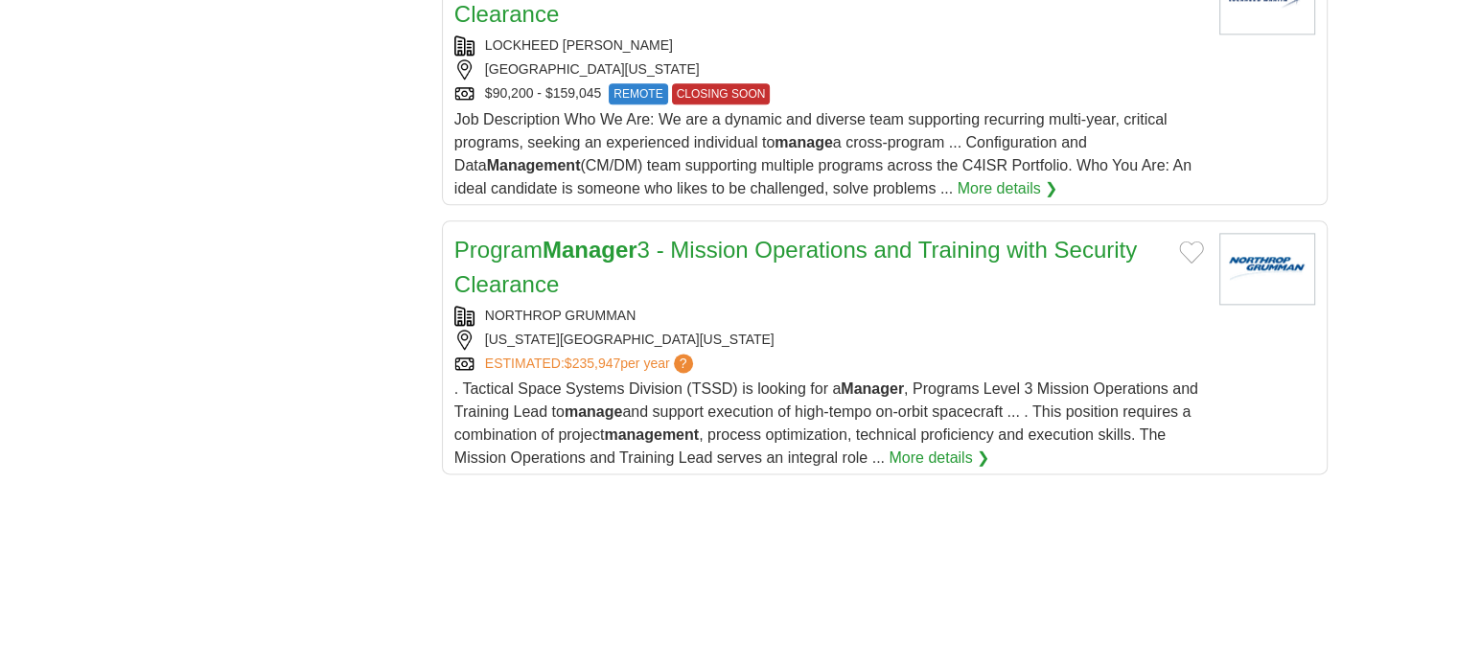
scroll to position [2453, 0]
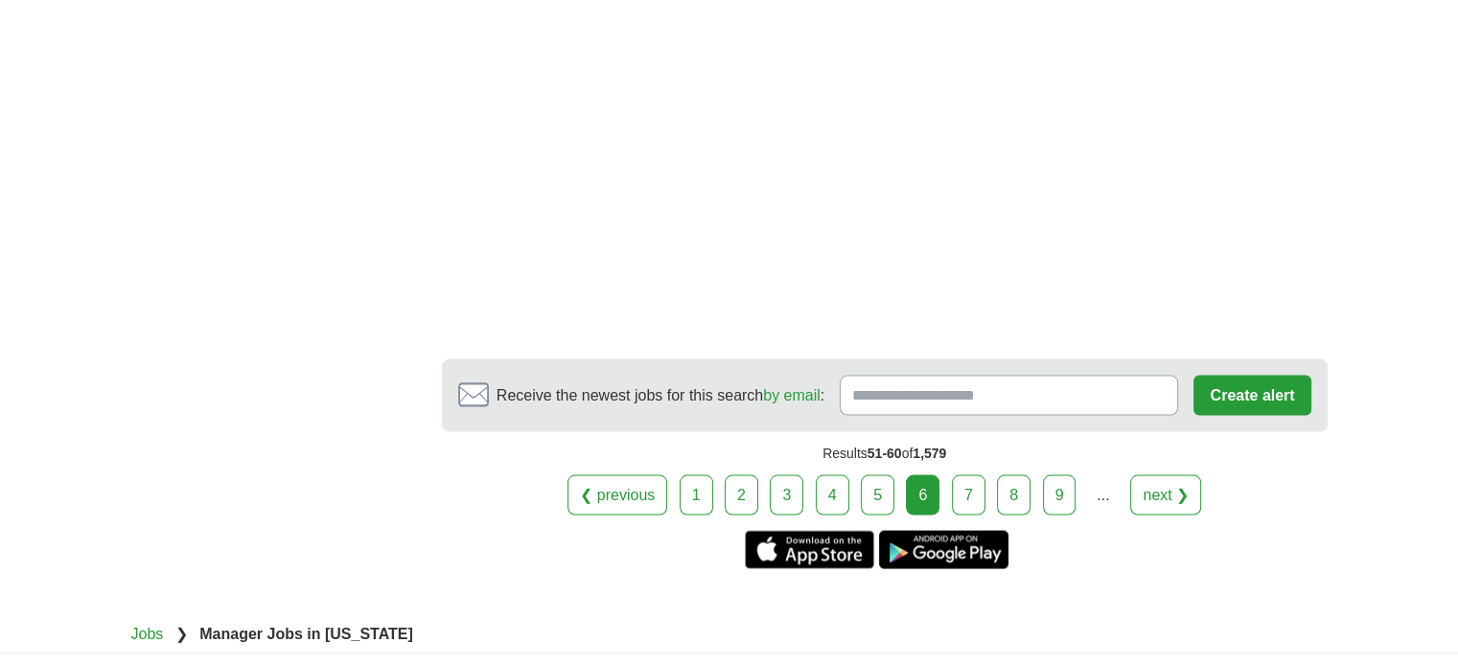
scroll to position [3641, 0]
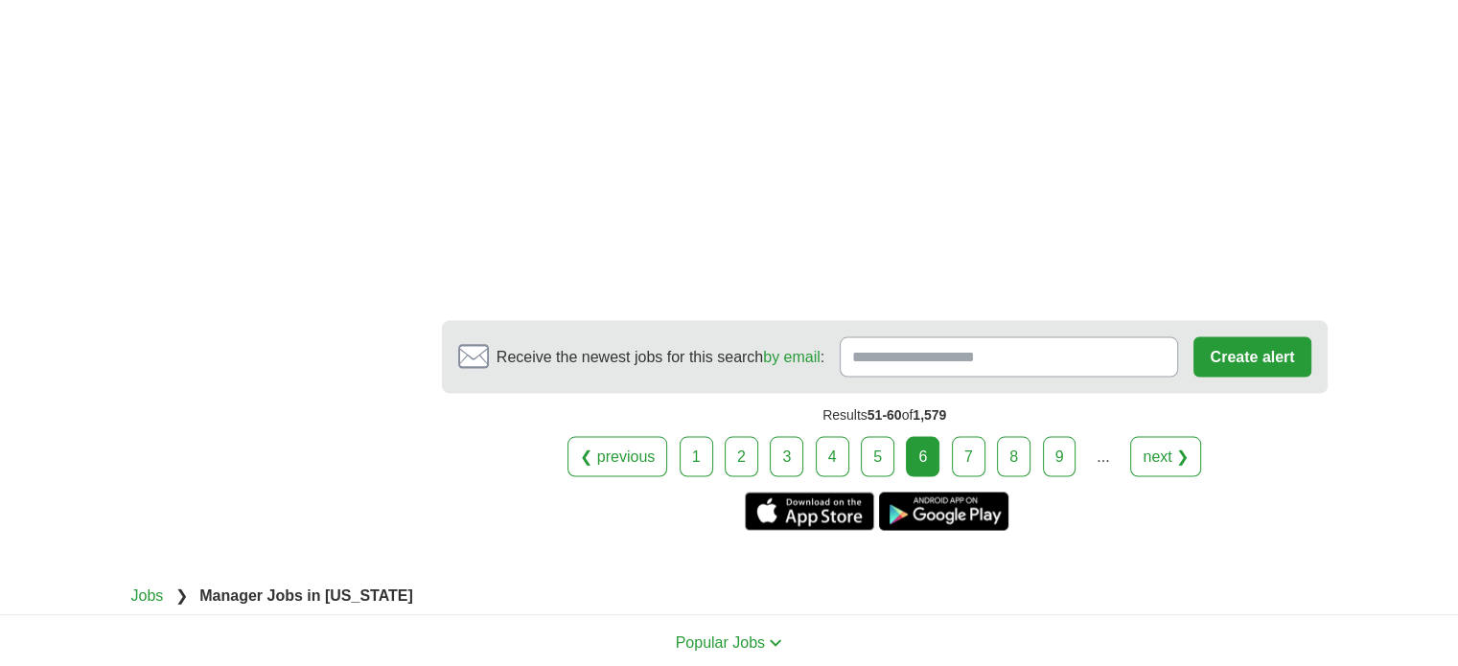
click at [961, 476] on link "7" at bounding box center [969, 456] width 34 height 40
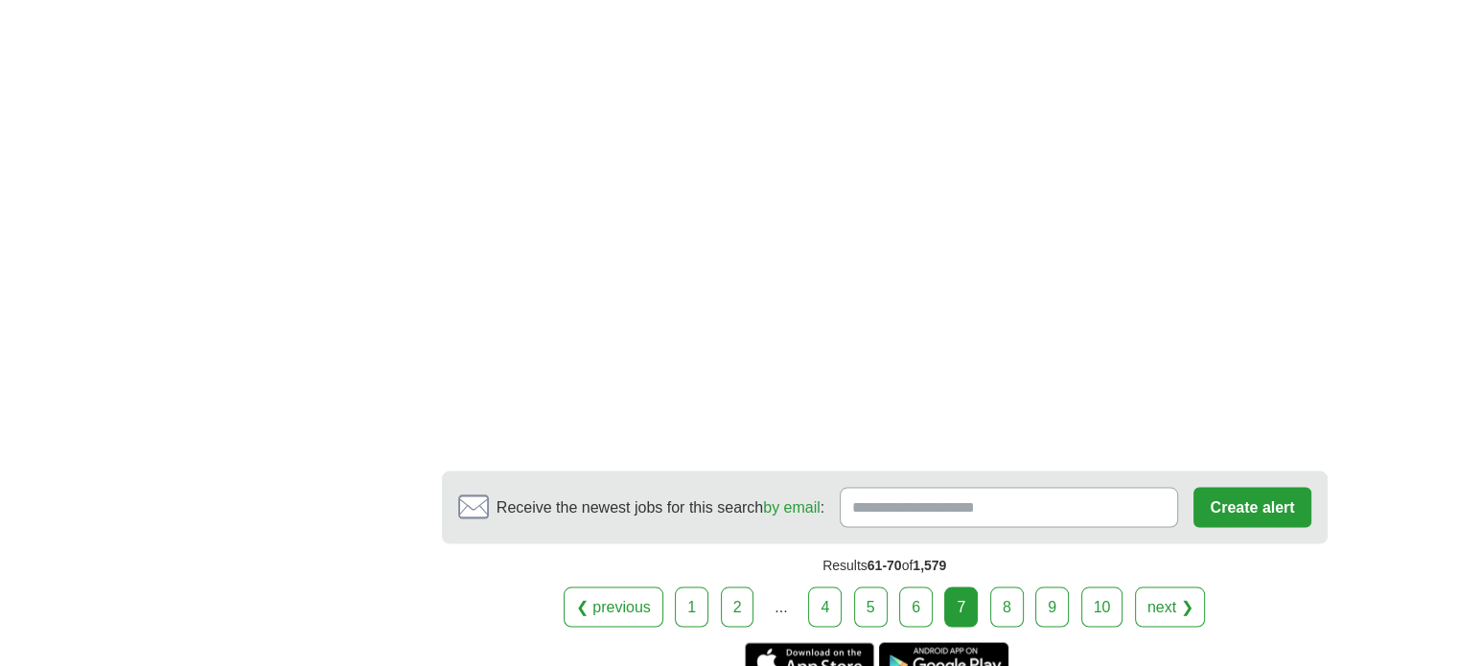
scroll to position [3565, 0]
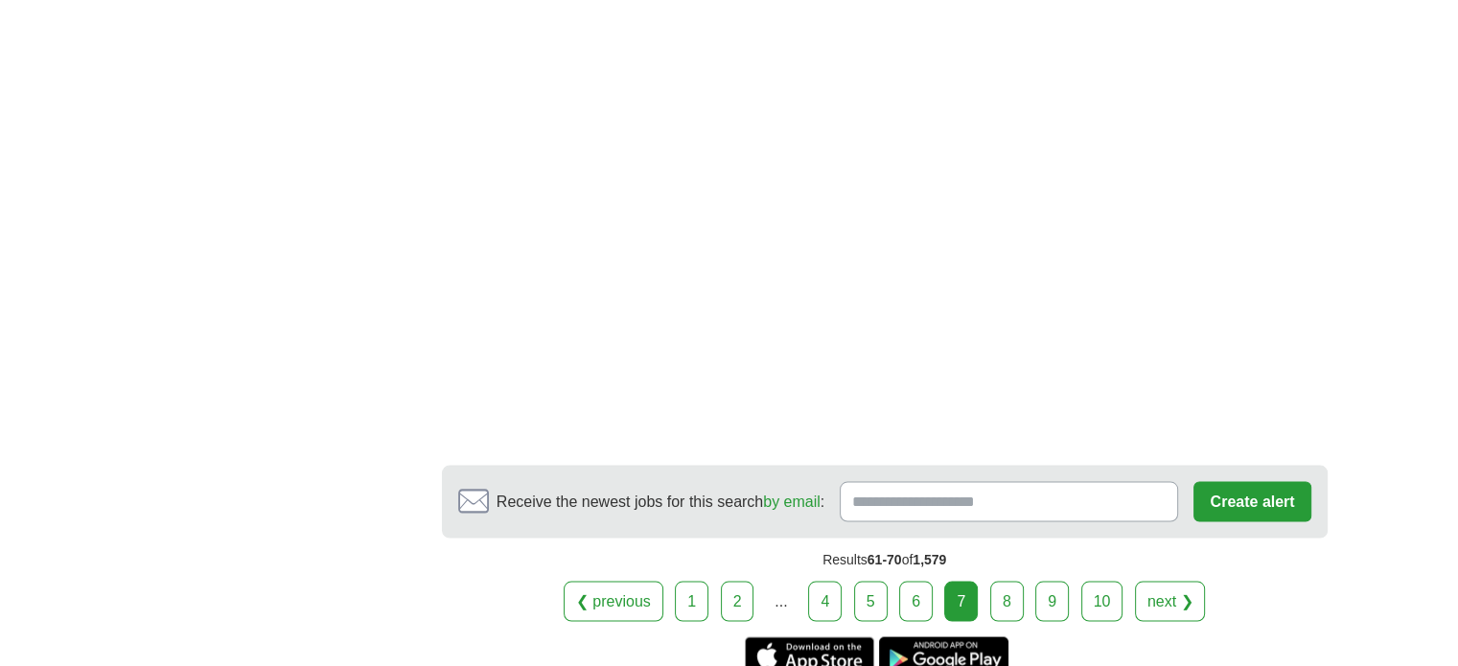
click at [1009, 581] on link "8" at bounding box center [1007, 601] width 34 height 40
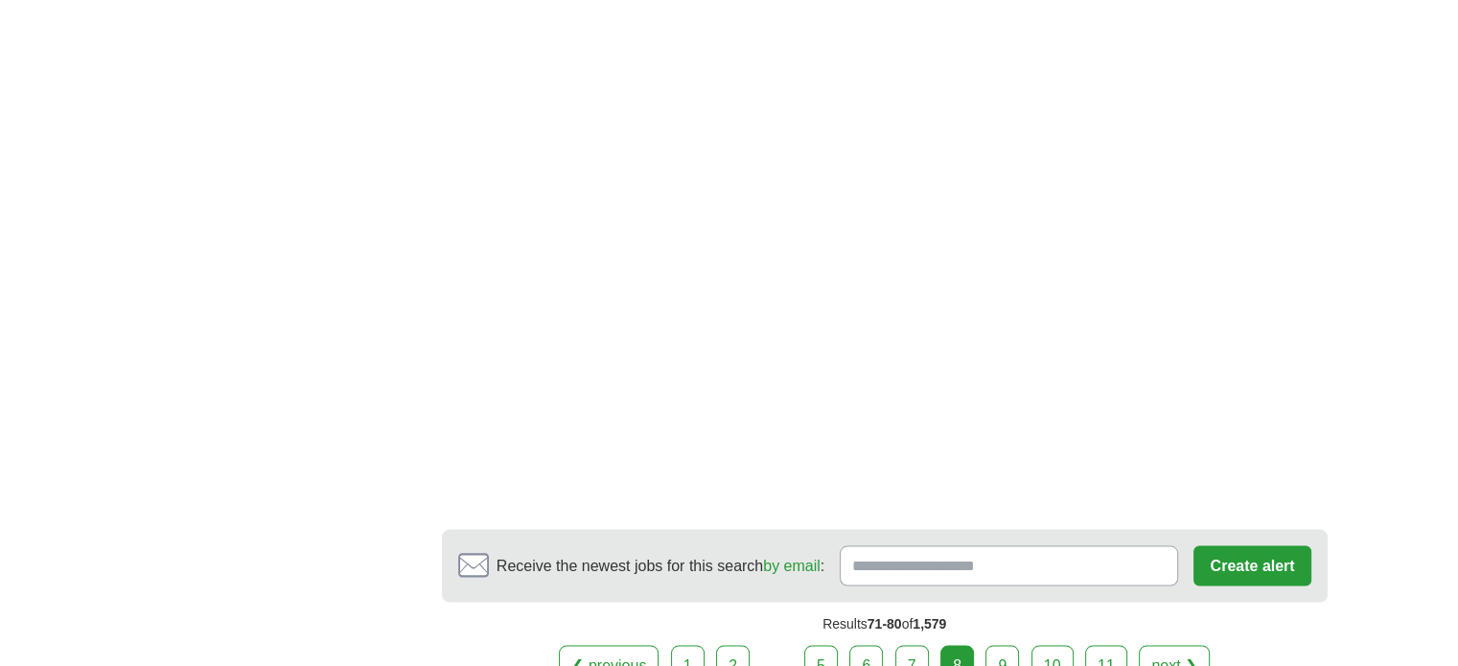
scroll to position [3488, 0]
